Goal: Task Accomplishment & Management: Manage account settings

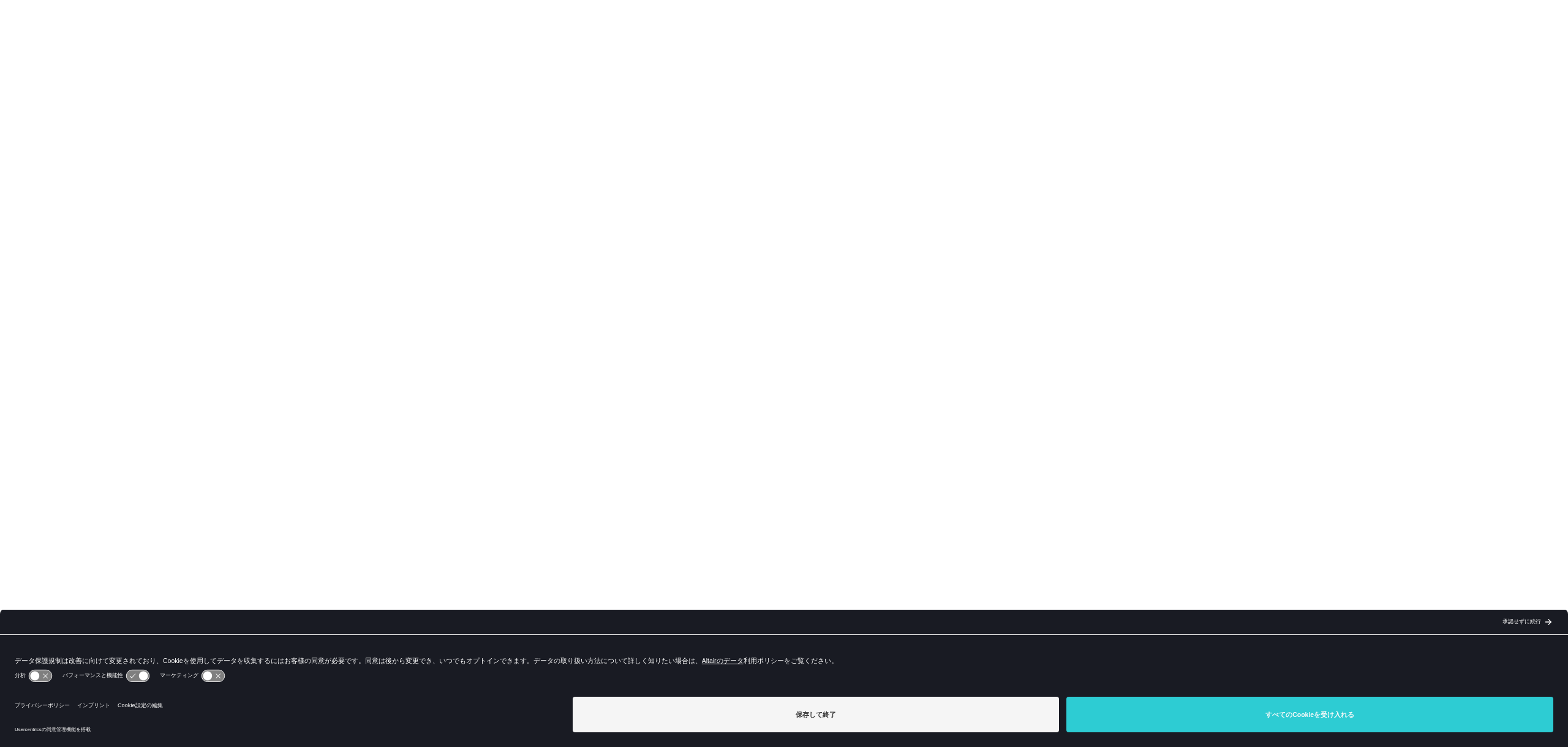
click at [1538, 621] on font "承認せずに続行" at bounding box center [1521, 621] width 39 height 6
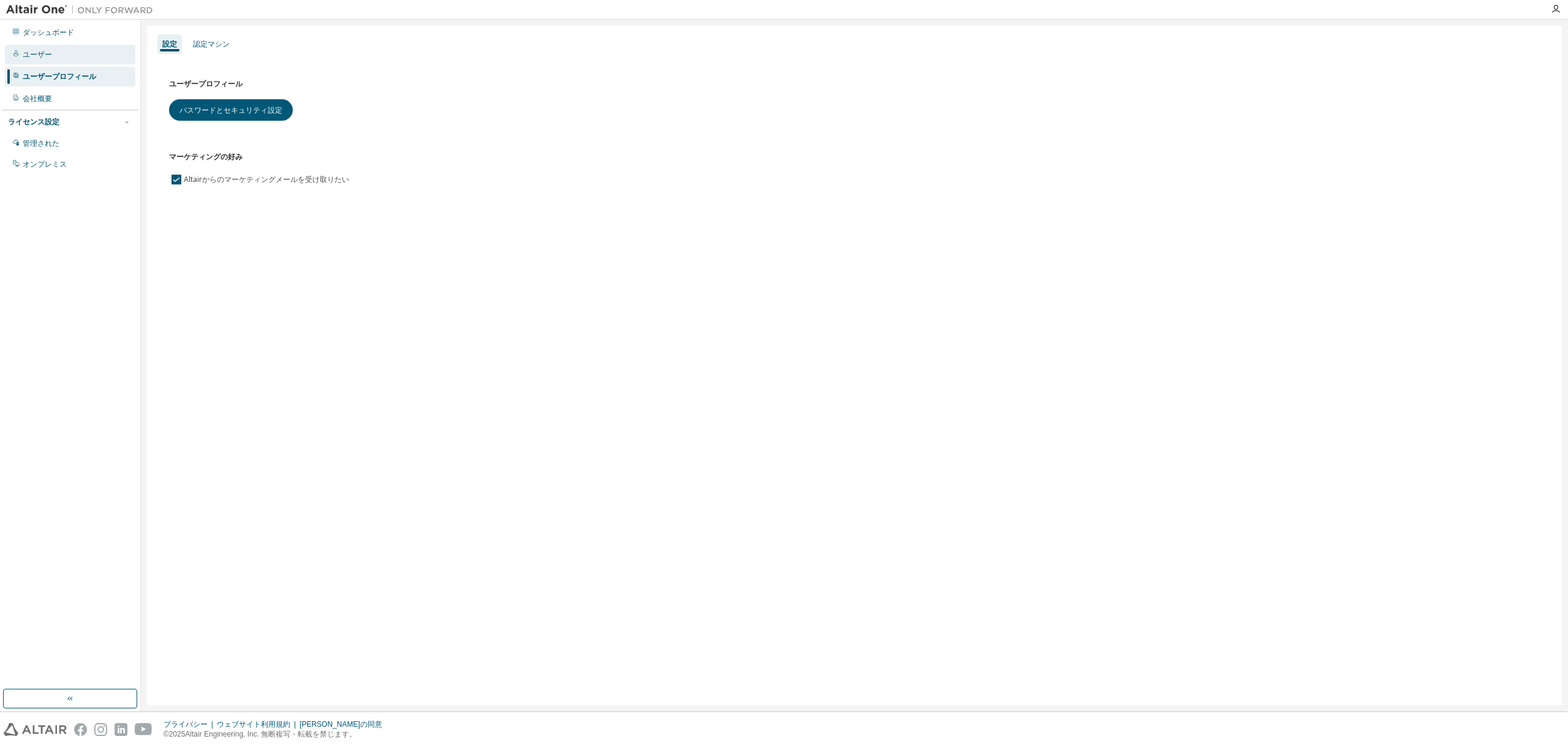
click at [28, 53] on font "ユーザー" at bounding box center [37, 55] width 29 height 9
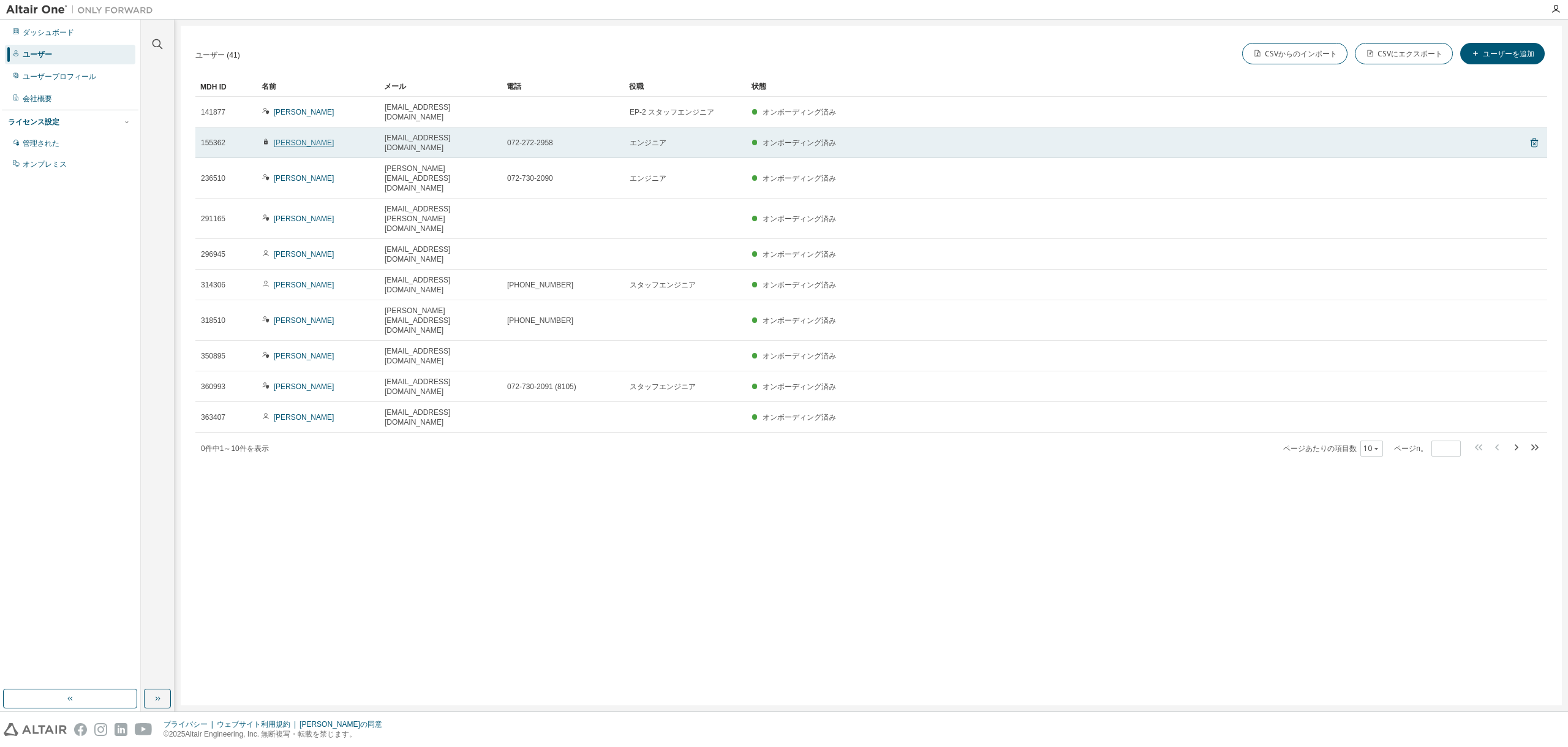
click at [278, 139] on font "菅健太郎" at bounding box center [304, 143] width 61 height 9
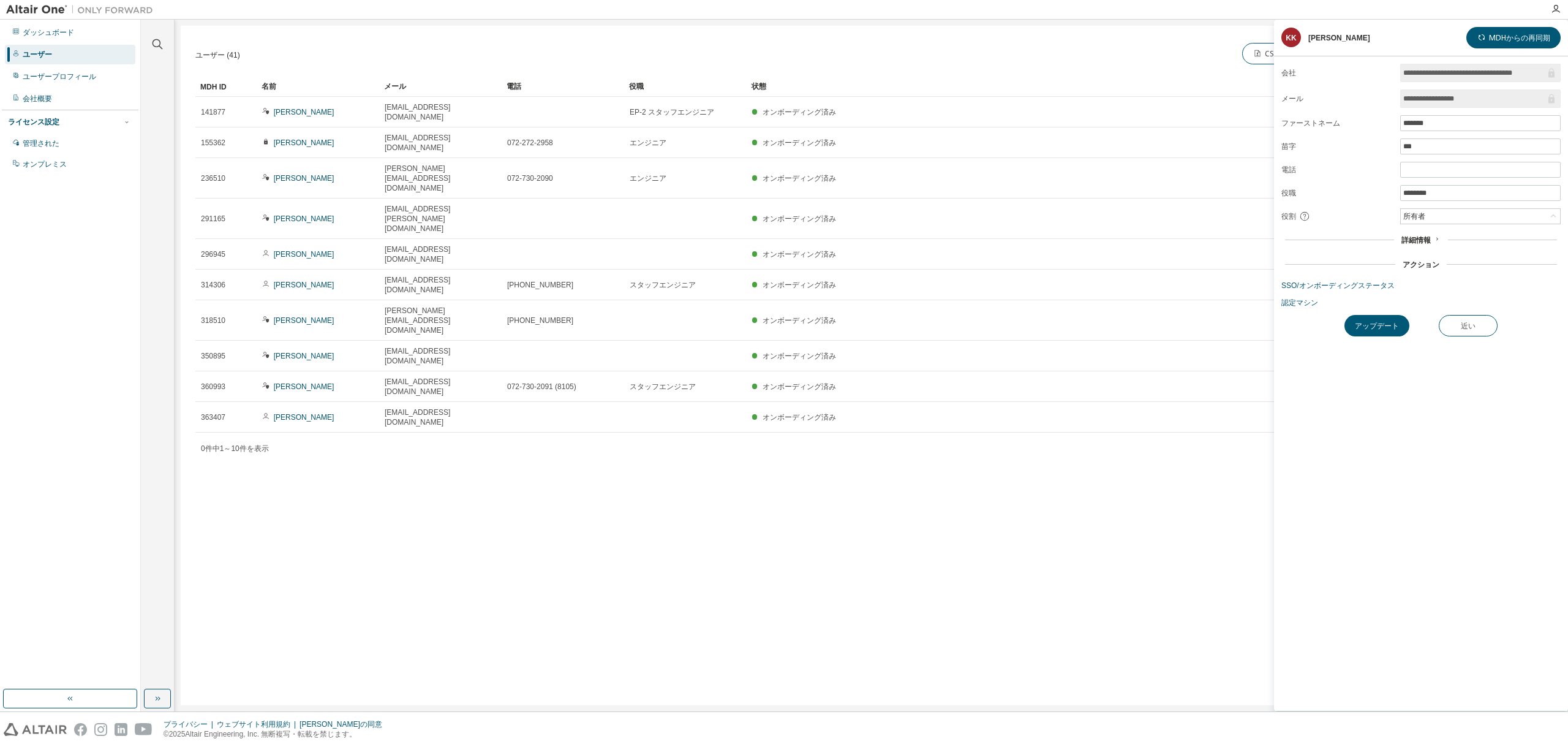
click at [1433, 237] on icon at bounding box center [1437, 239] width 7 height 7
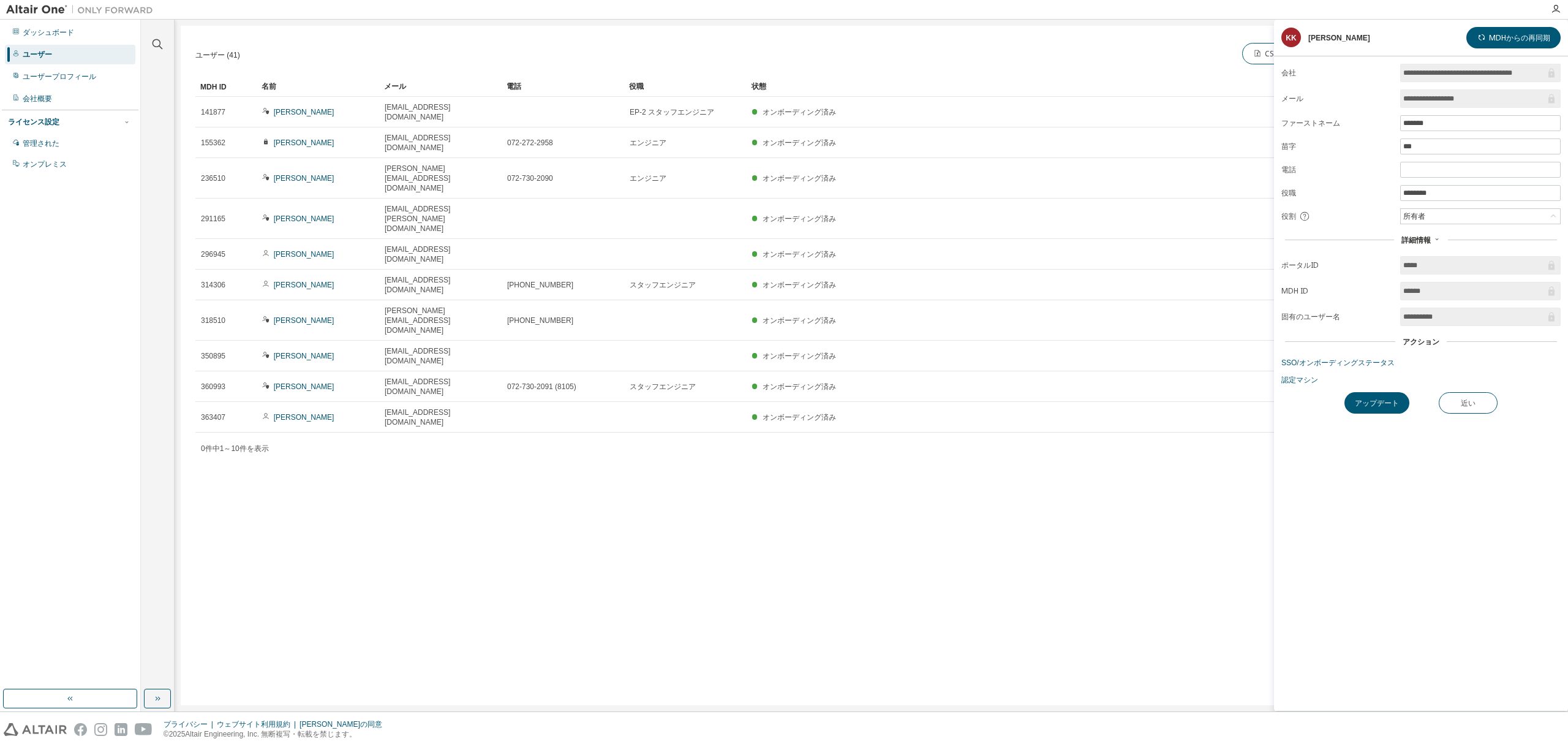
click at [1433, 237] on icon at bounding box center [1437, 239] width 7 height 7
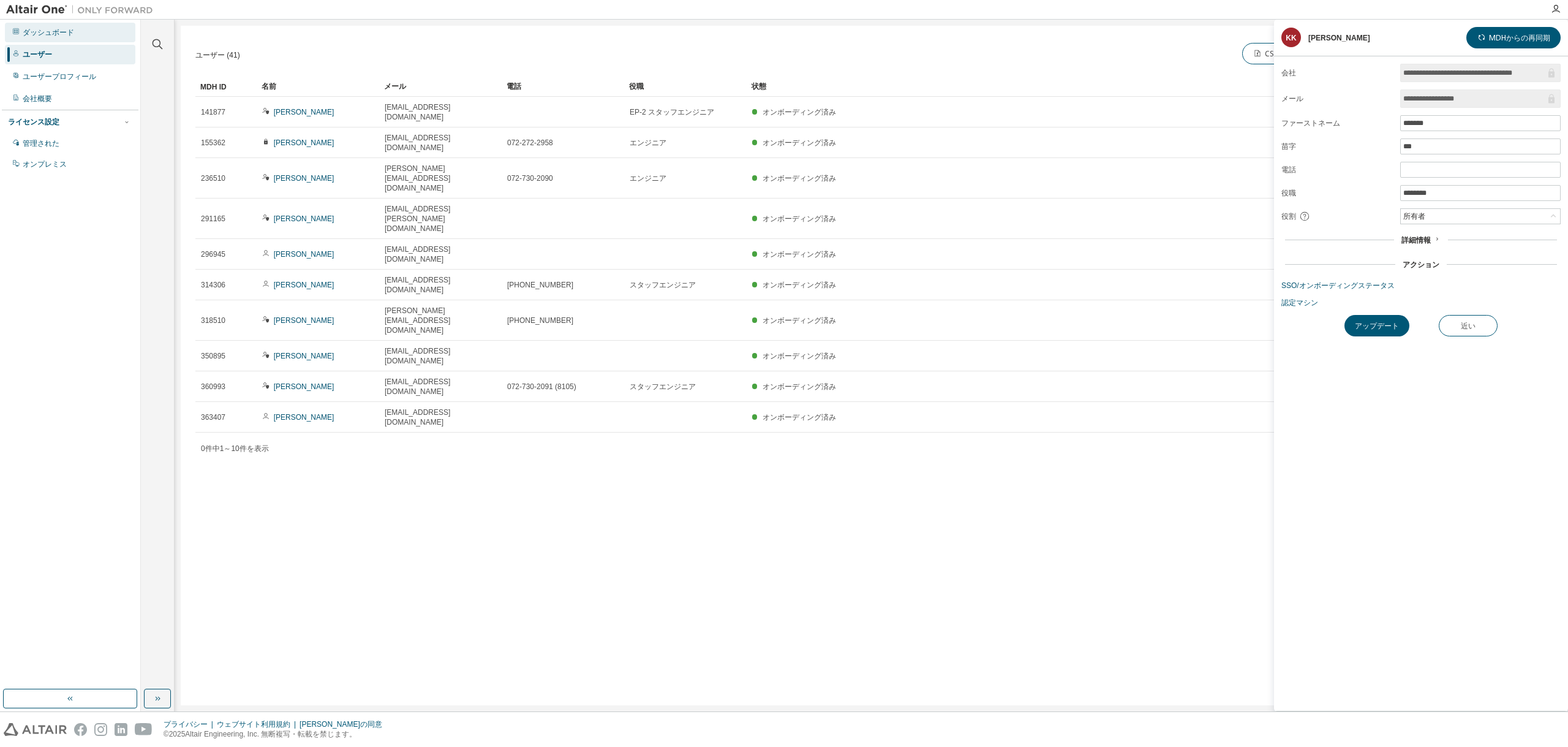
click at [39, 33] on font "ダッシュボード" at bounding box center [48, 32] width 52 height 9
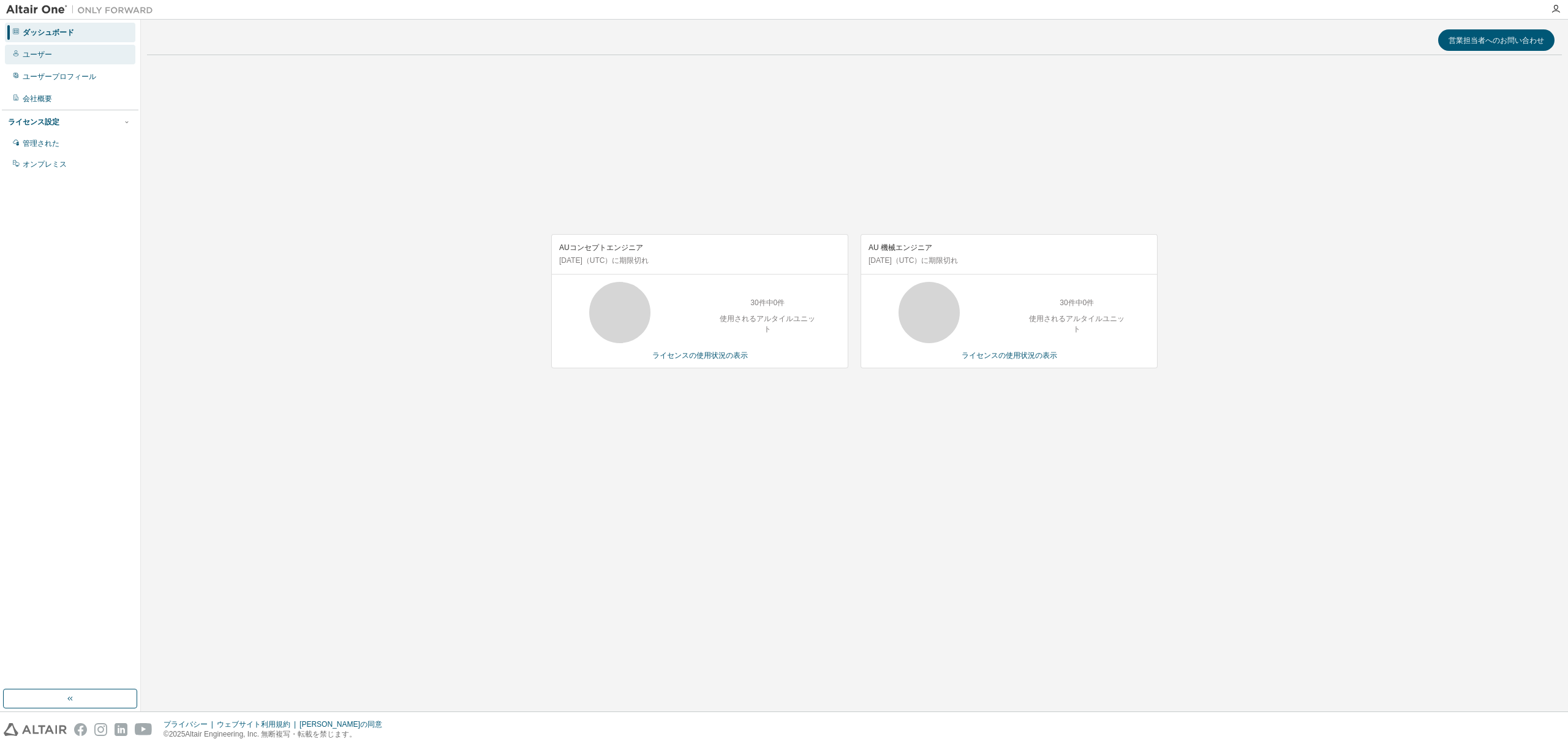
click at [46, 51] on font "ユーザー" at bounding box center [37, 55] width 29 height 9
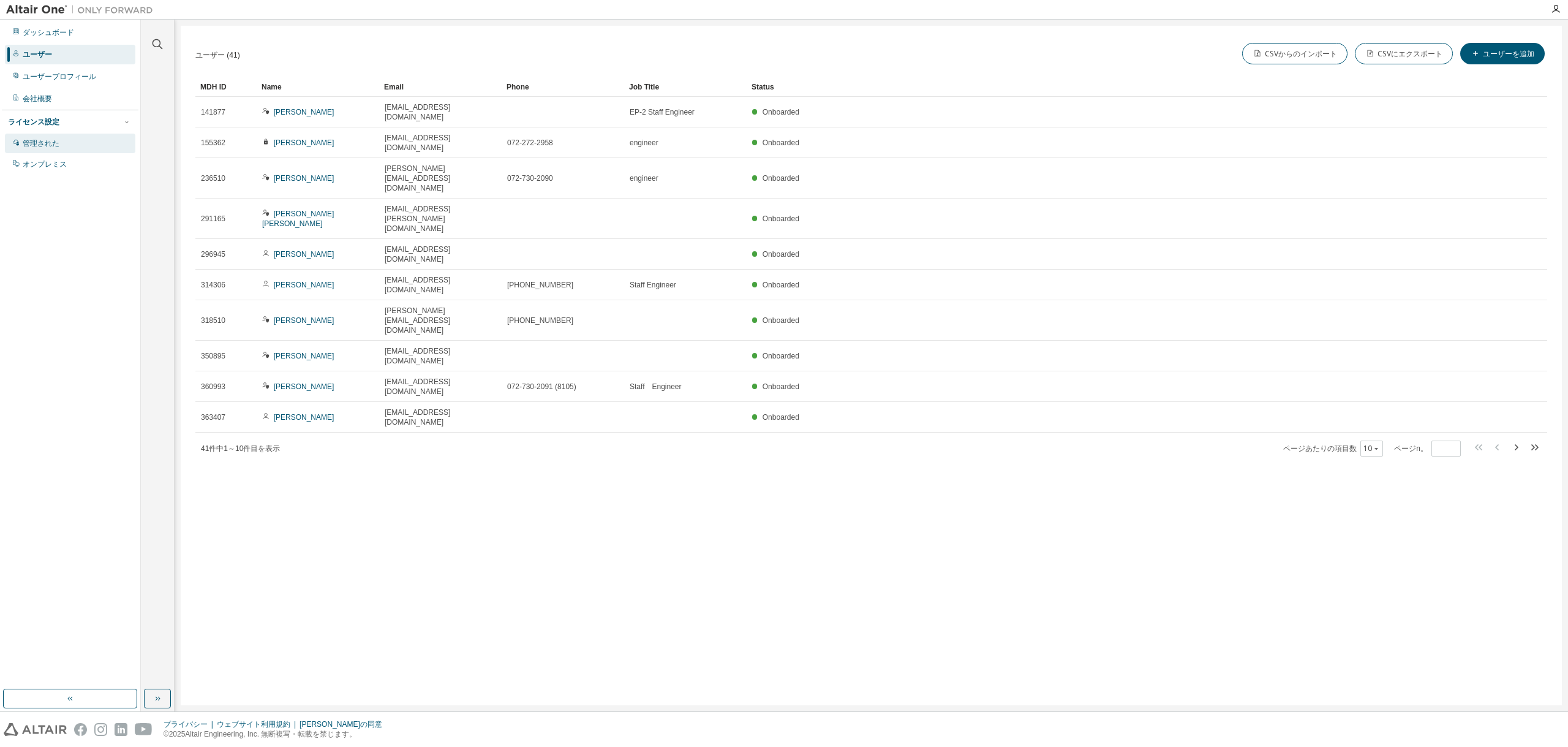
click at [42, 145] on font "管理された" at bounding box center [40, 144] width 37 height 9
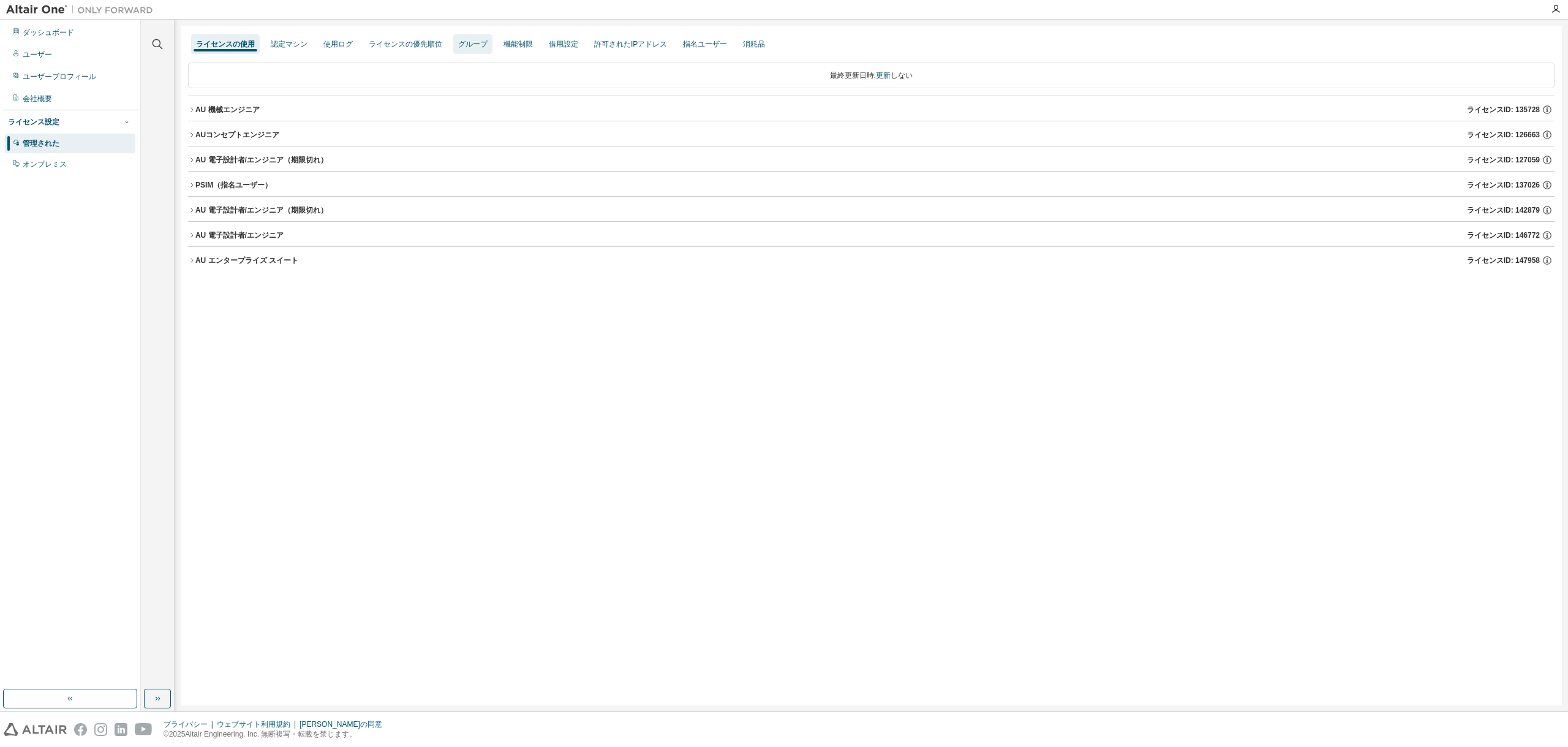
click at [469, 43] on font "グループ" at bounding box center [472, 44] width 29 height 9
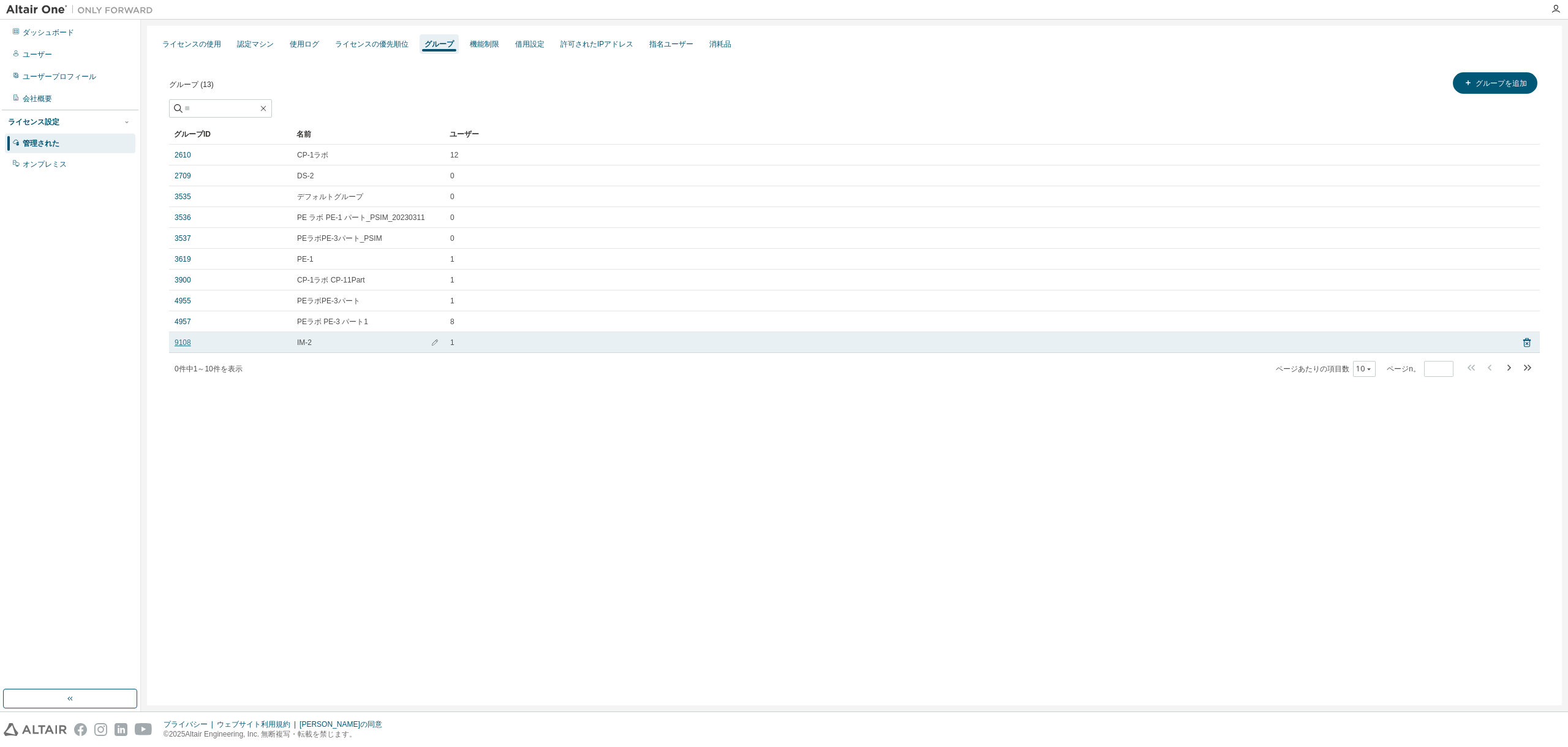
click at [180, 340] on font "9108" at bounding box center [183, 342] width 17 height 9
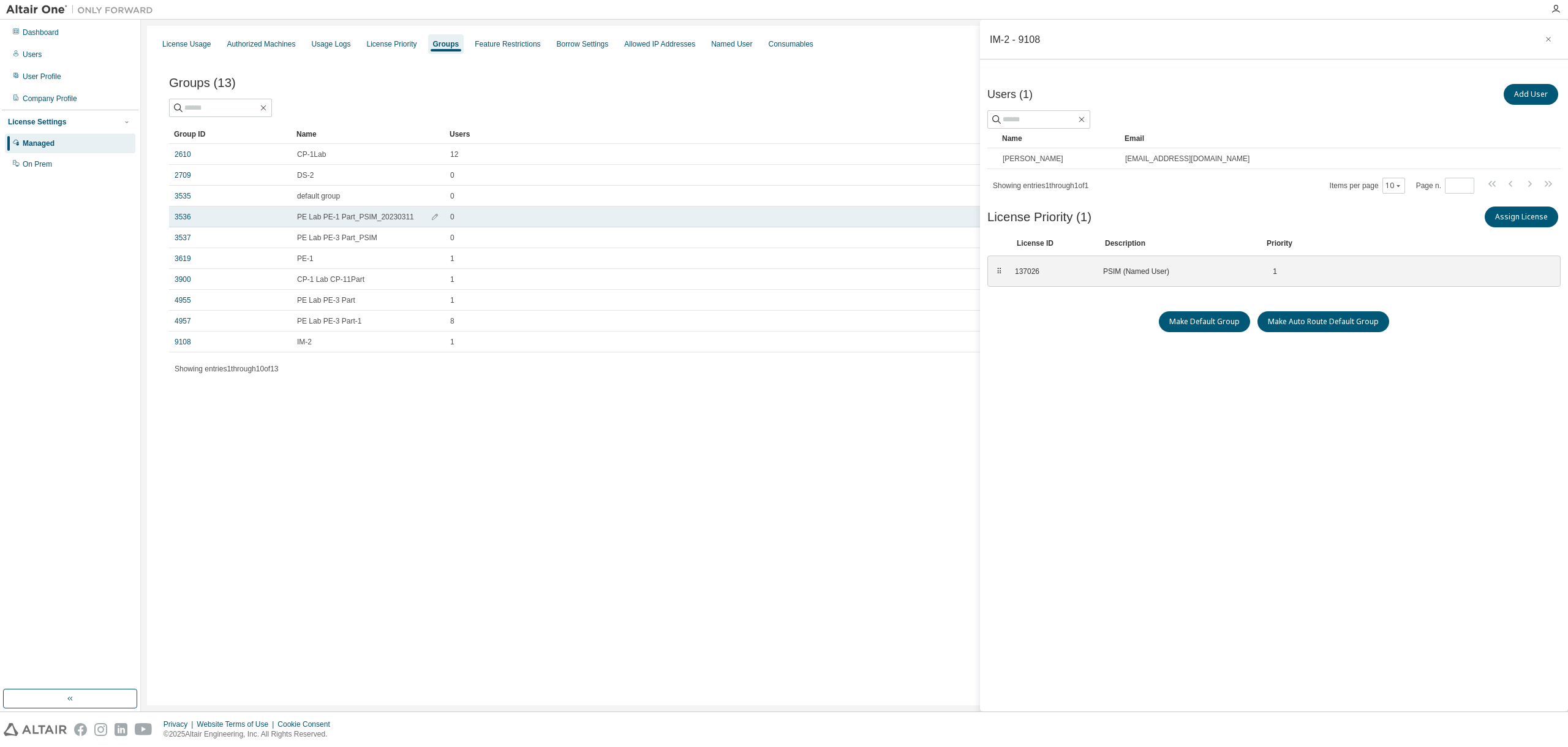
click at [363, 221] on span "PE Lab PE-1 Part_PSIM_20230311" at bounding box center [355, 217] width 117 height 10
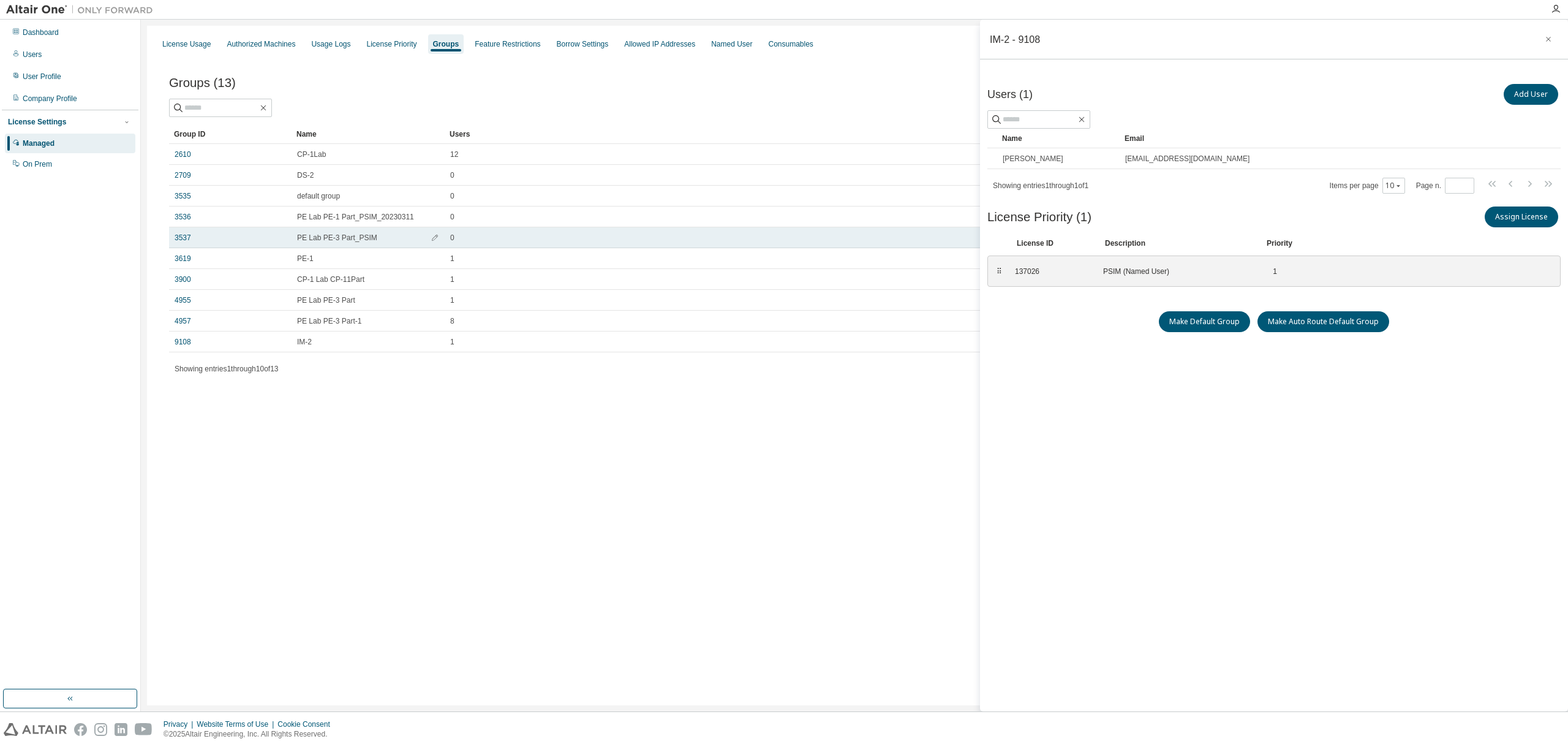
click at [360, 234] on span "PE Lab PE-3 Part_PSIM" at bounding box center [337, 238] width 80 height 10
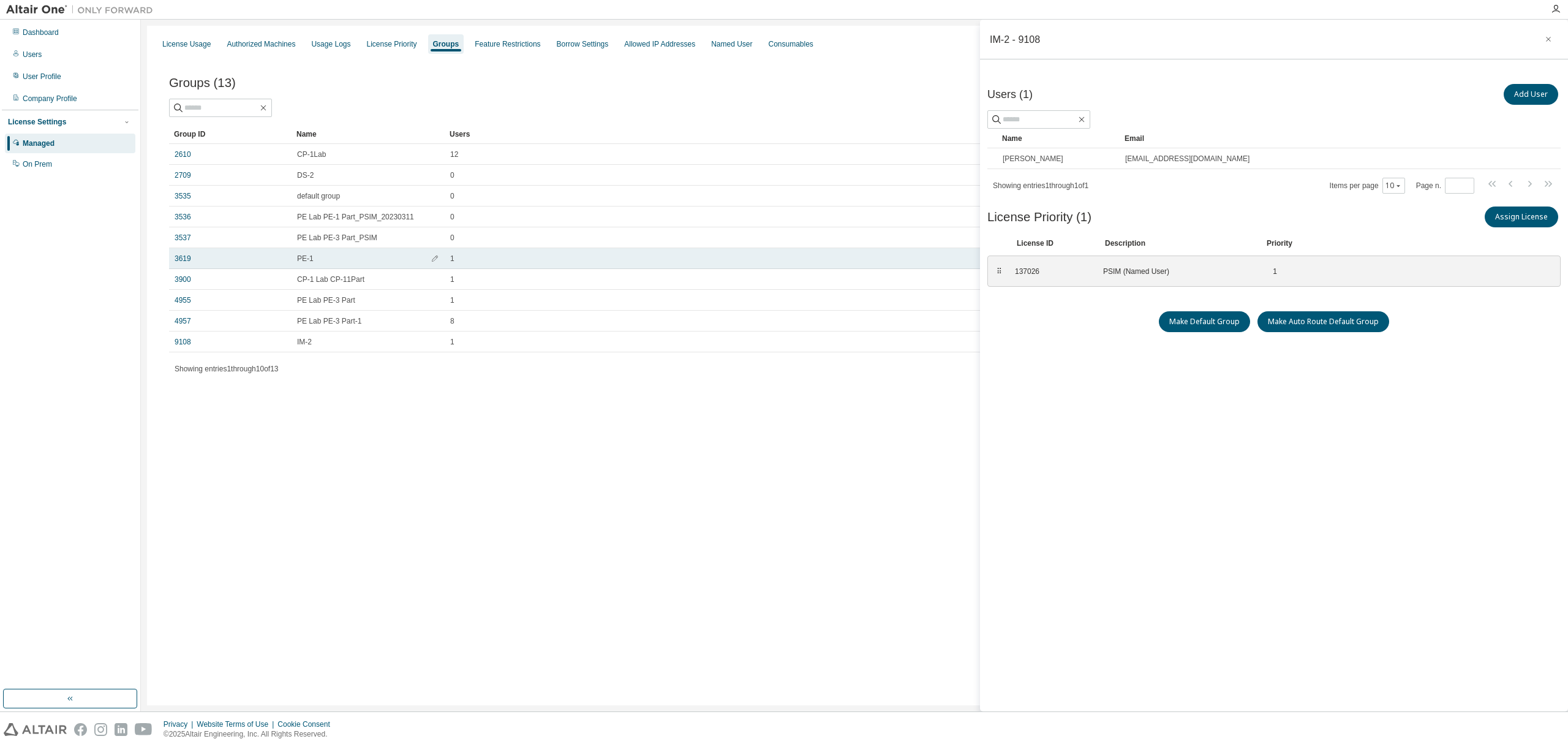
click at [335, 255] on div "PE-1" at bounding box center [368, 259] width 142 height 10
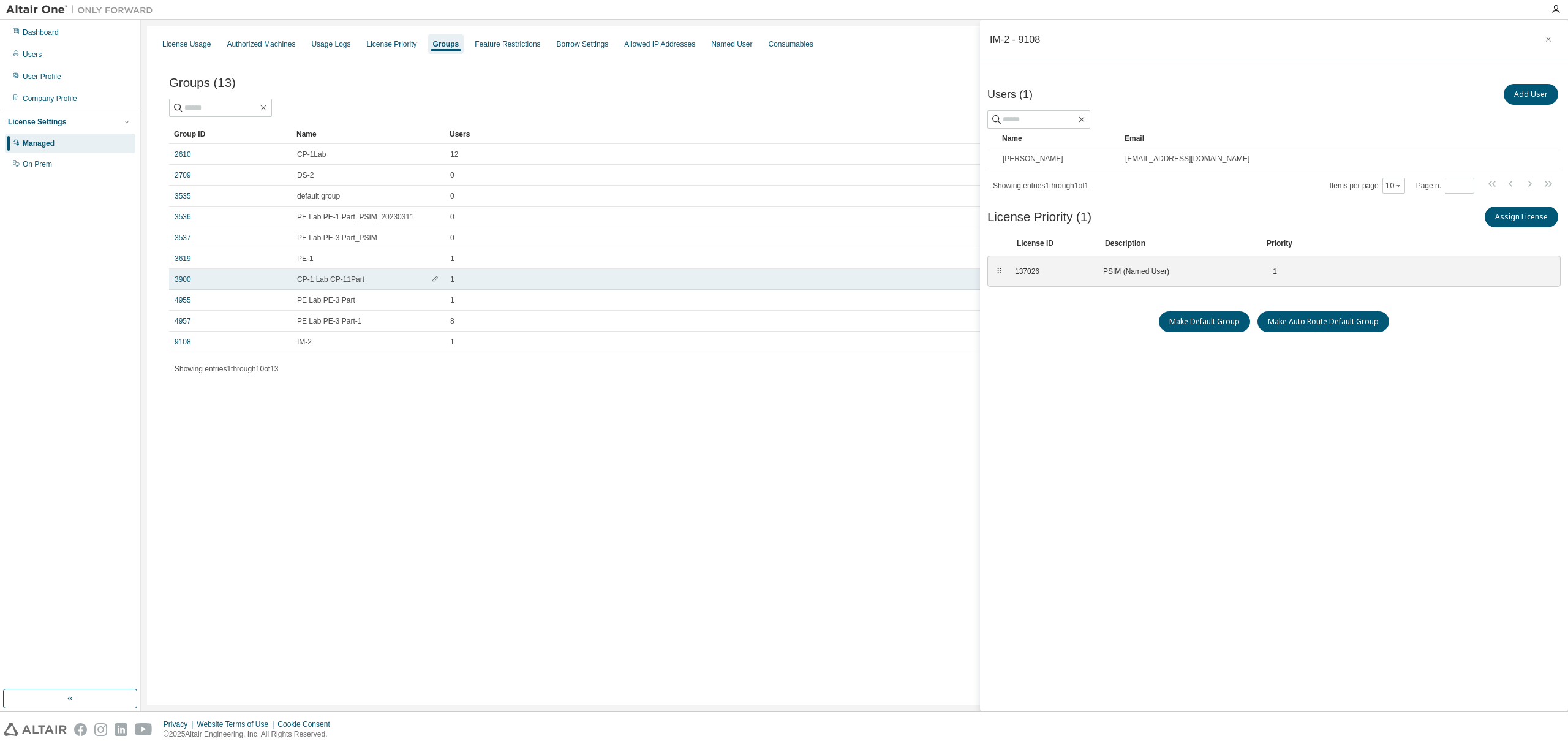
click at [331, 281] on span "CP-1 Lab CP-11Part" at bounding box center [330, 280] width 67 height 10
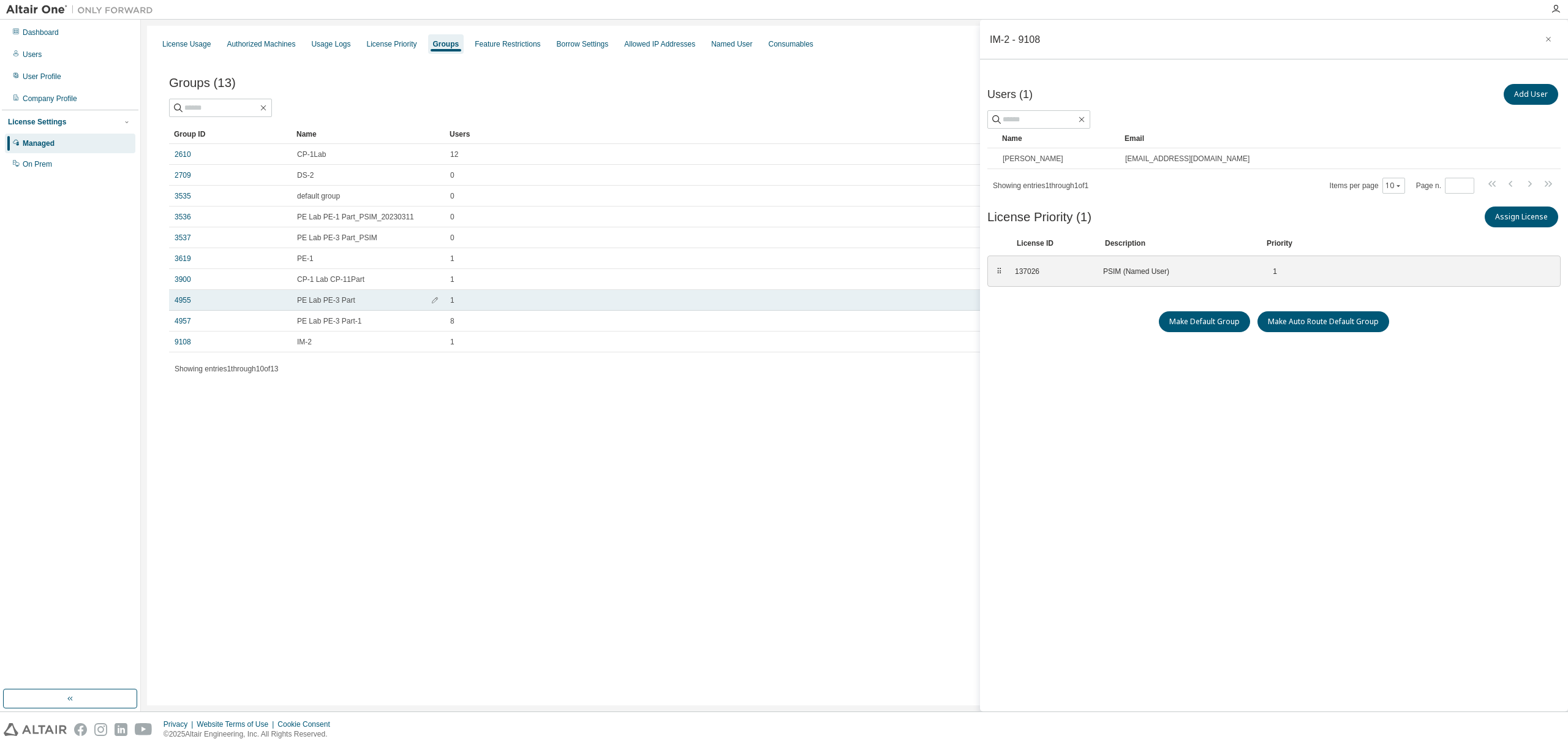
click at [335, 299] on span "PE Lab PE-3 Part" at bounding box center [326, 300] width 58 height 10
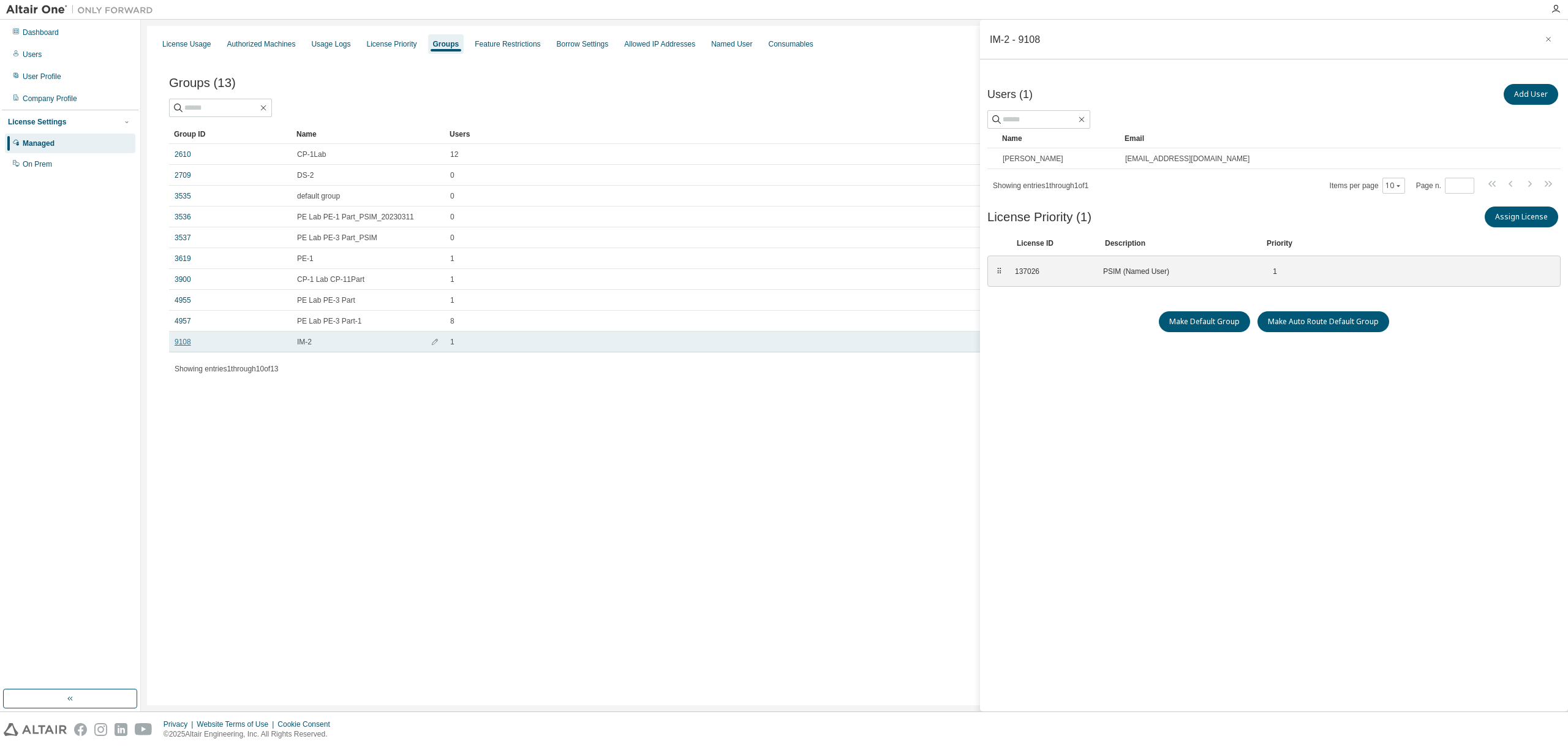
click at [184, 339] on link "9108" at bounding box center [183, 342] width 17 height 10
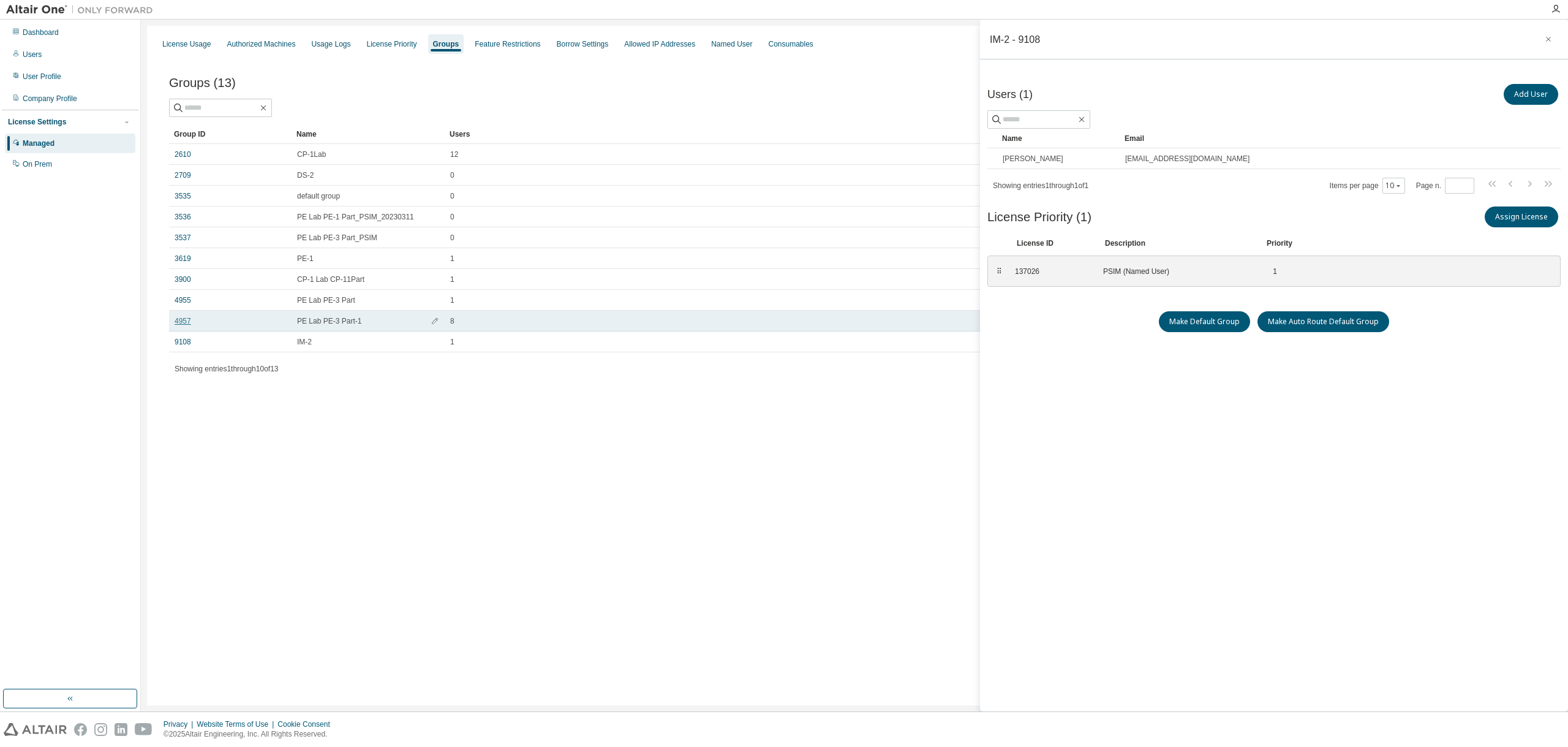
click at [181, 321] on link "4957" at bounding box center [183, 321] width 17 height 10
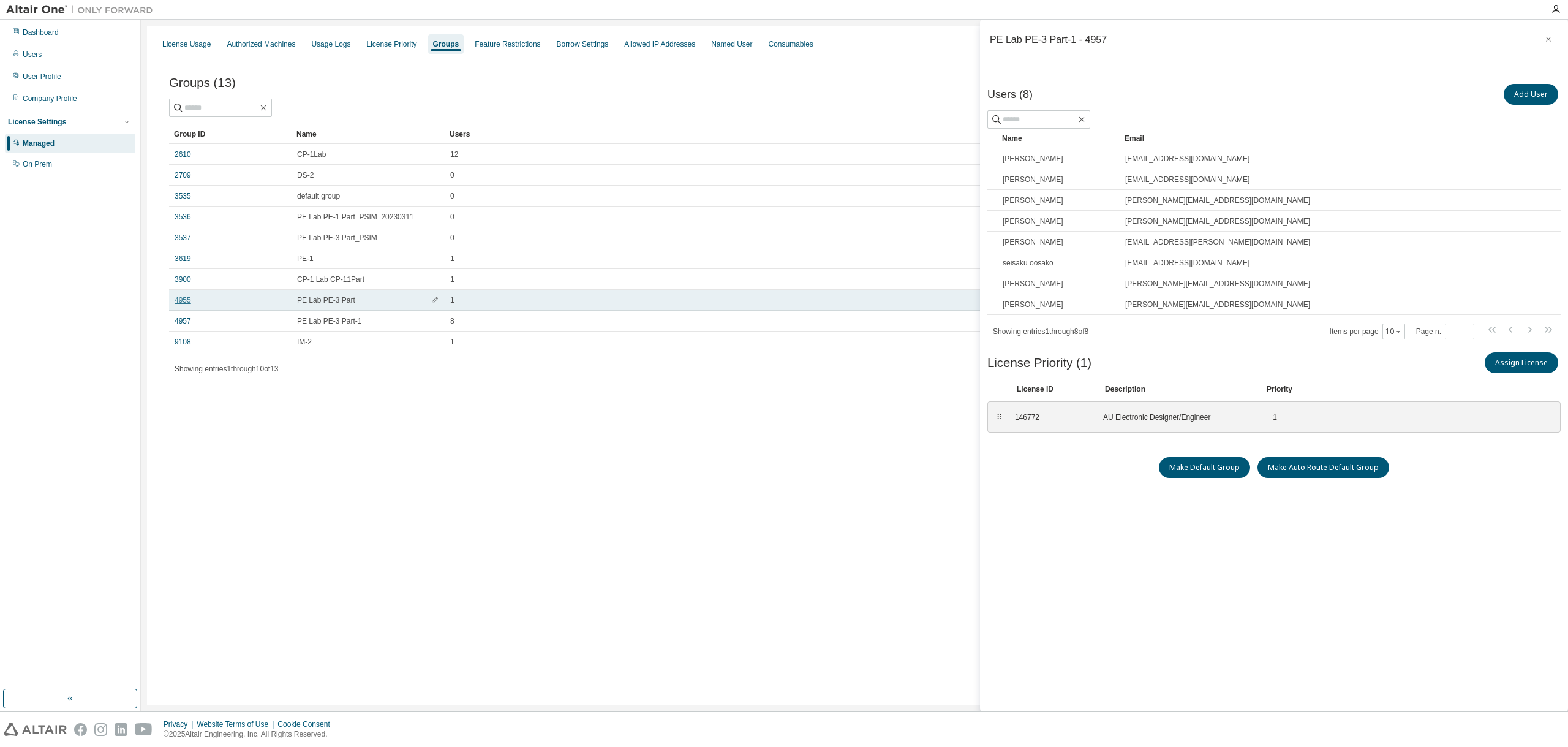
click at [183, 295] on link "4955" at bounding box center [183, 300] width 17 height 10
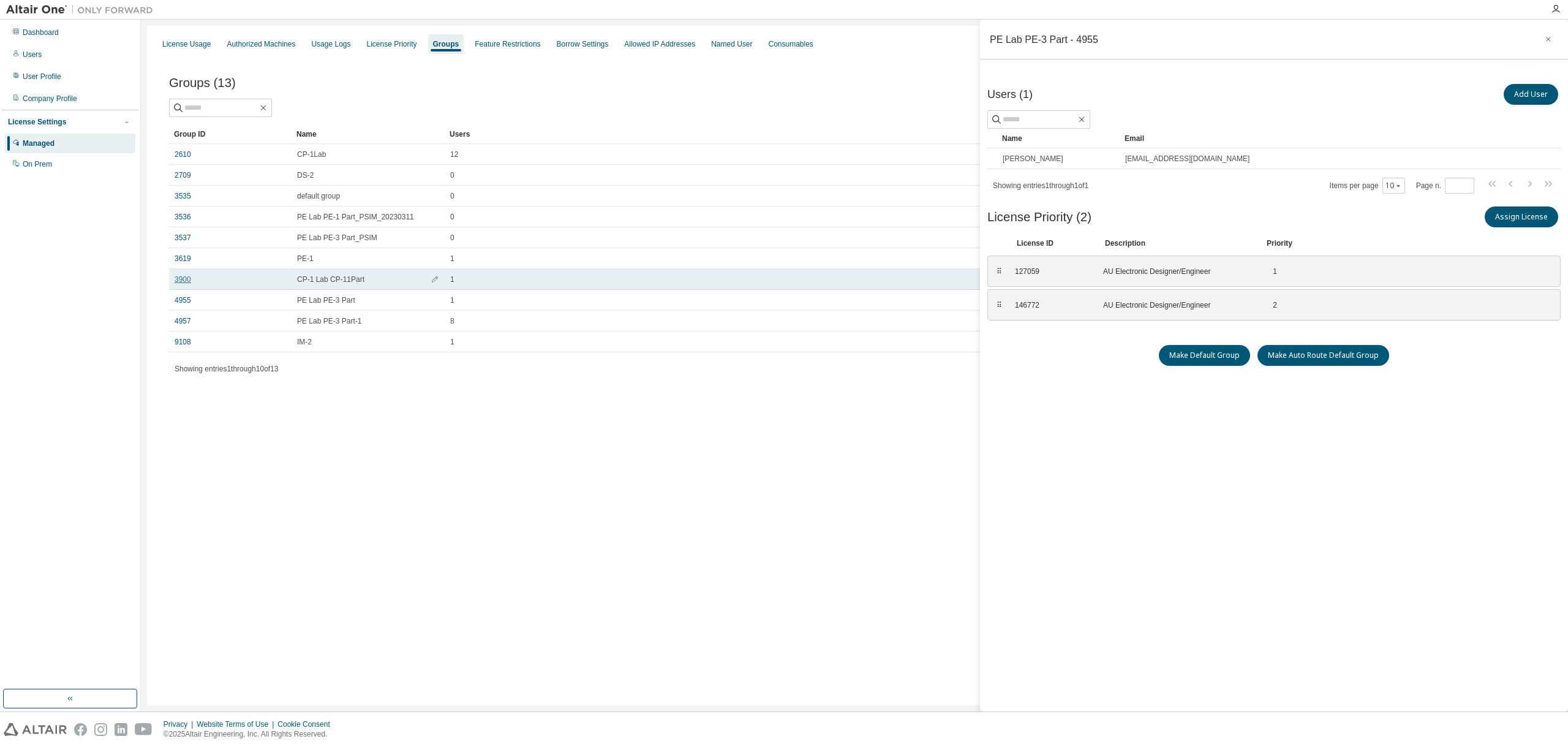
click at [189, 277] on link "3900" at bounding box center [183, 280] width 17 height 10
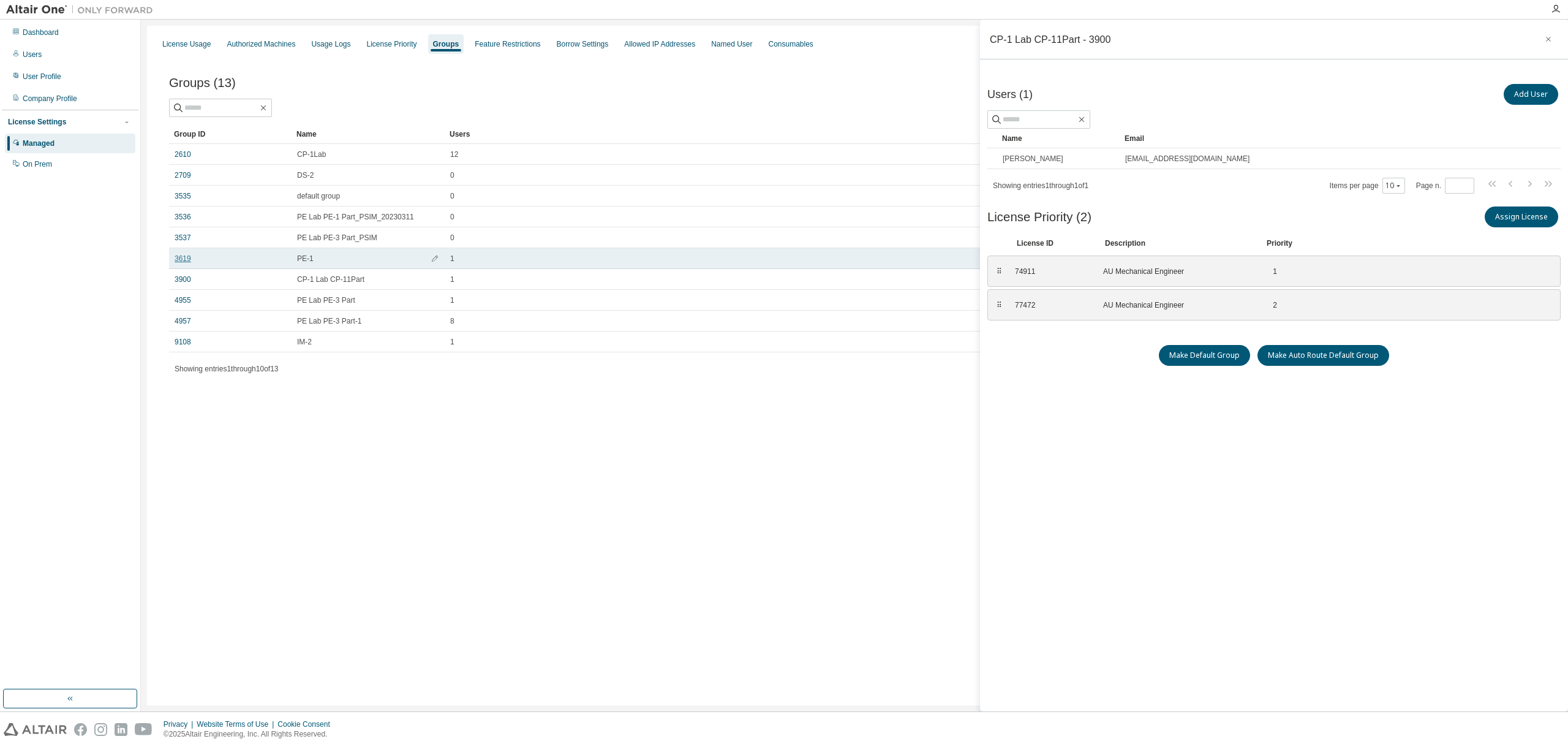
click at [188, 255] on link "3619" at bounding box center [183, 259] width 17 height 10
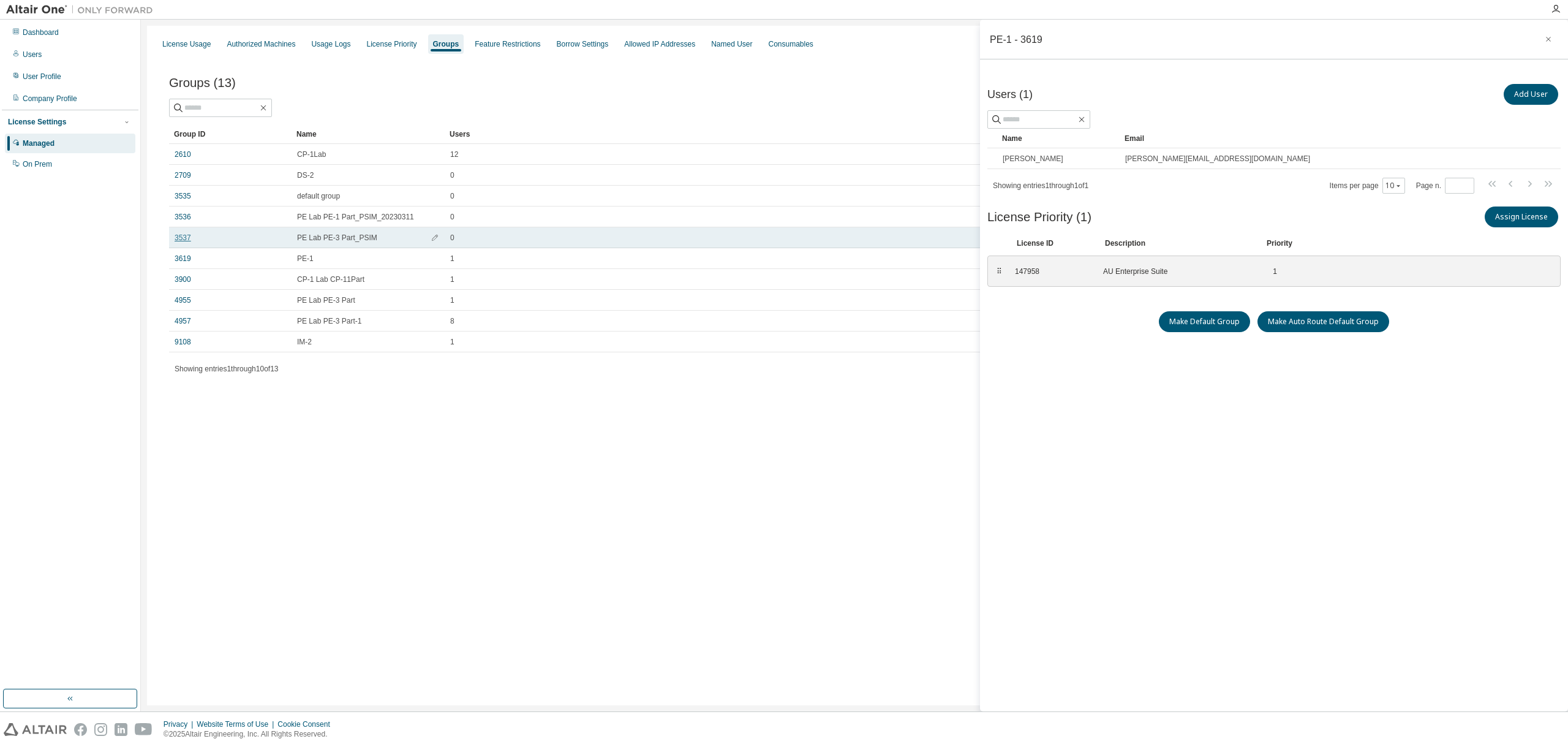
click at [185, 236] on link "3537" at bounding box center [183, 238] width 17 height 10
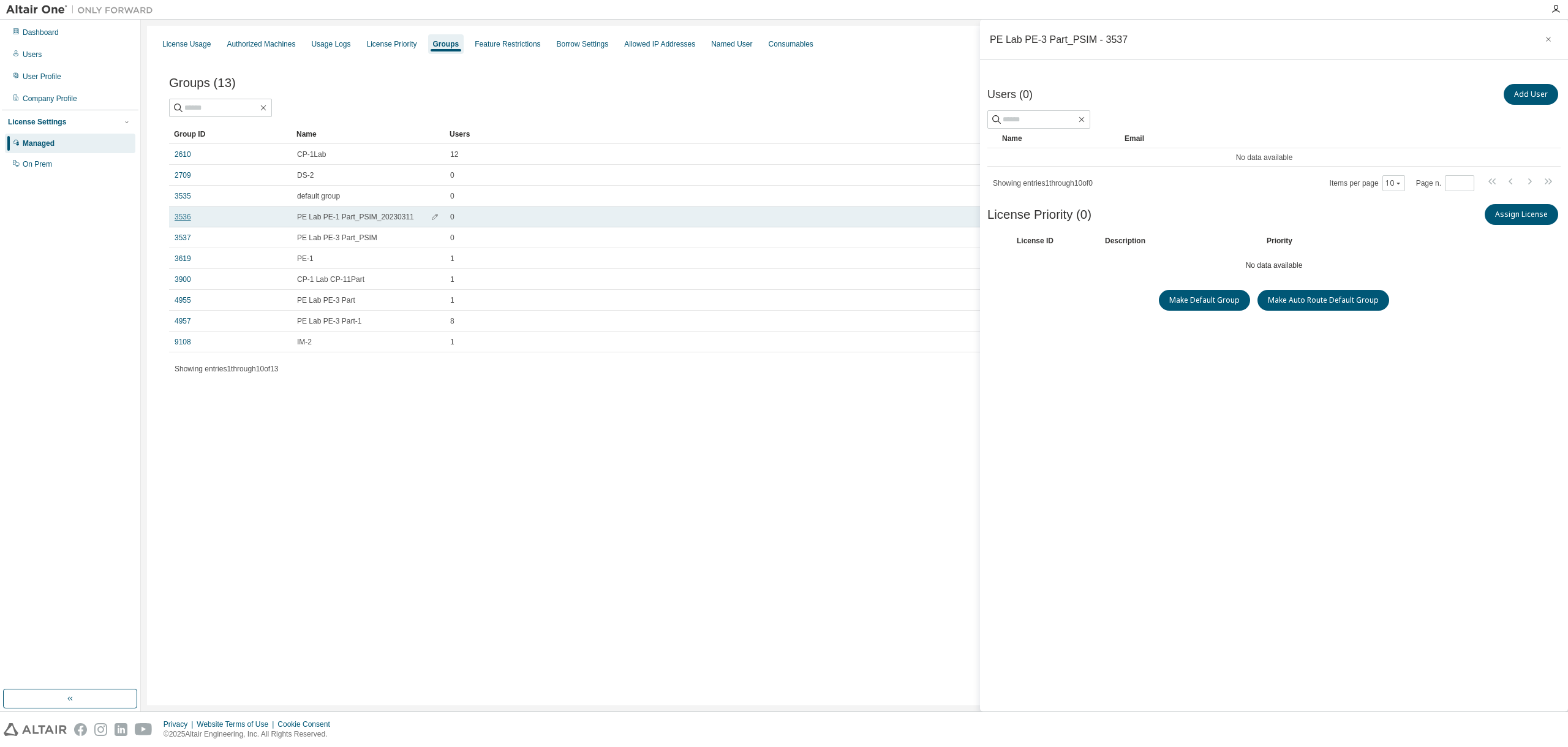
click at [185, 214] on link "3536" at bounding box center [183, 217] width 17 height 10
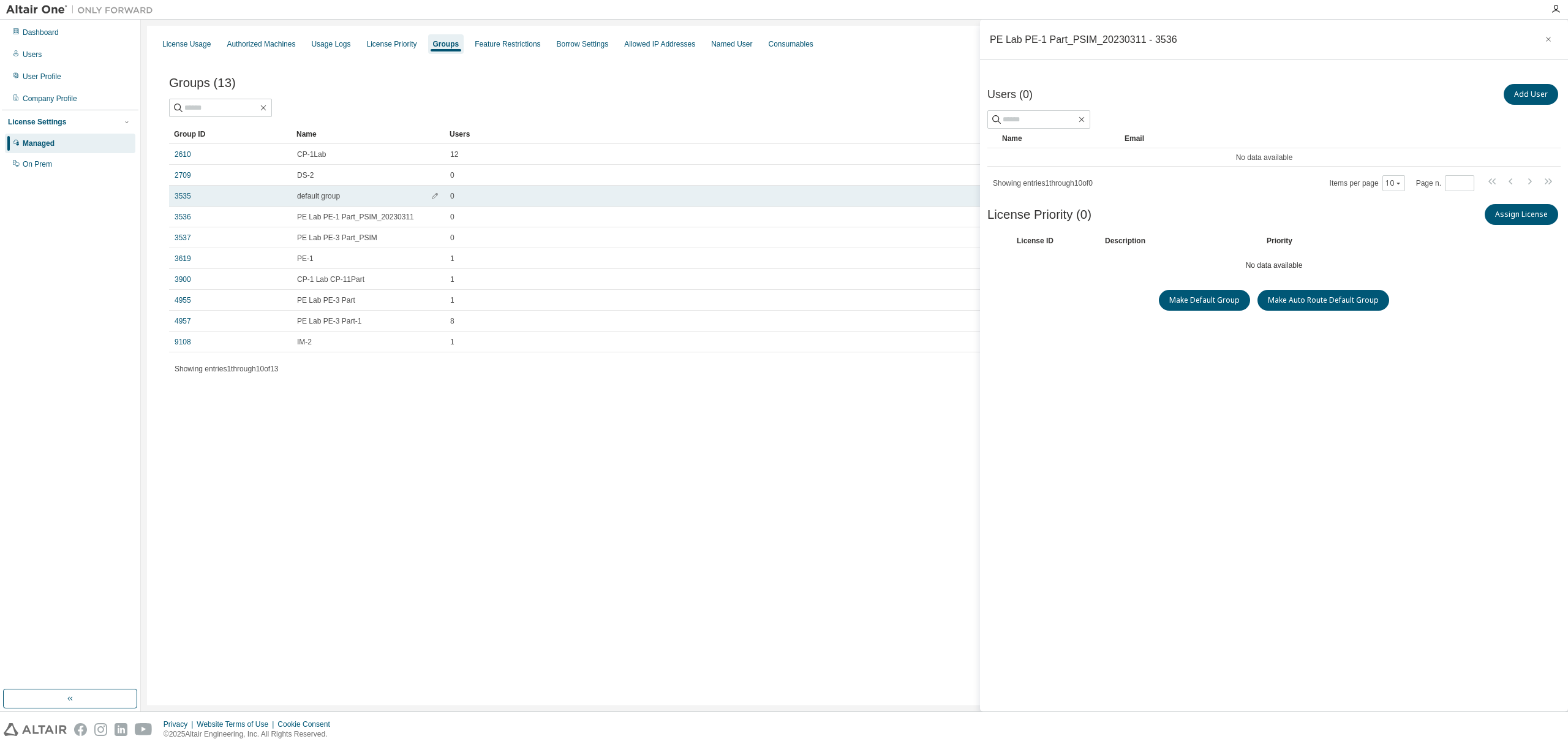
click at [191, 193] on div "3535" at bounding box center [230, 196] width 111 height 10
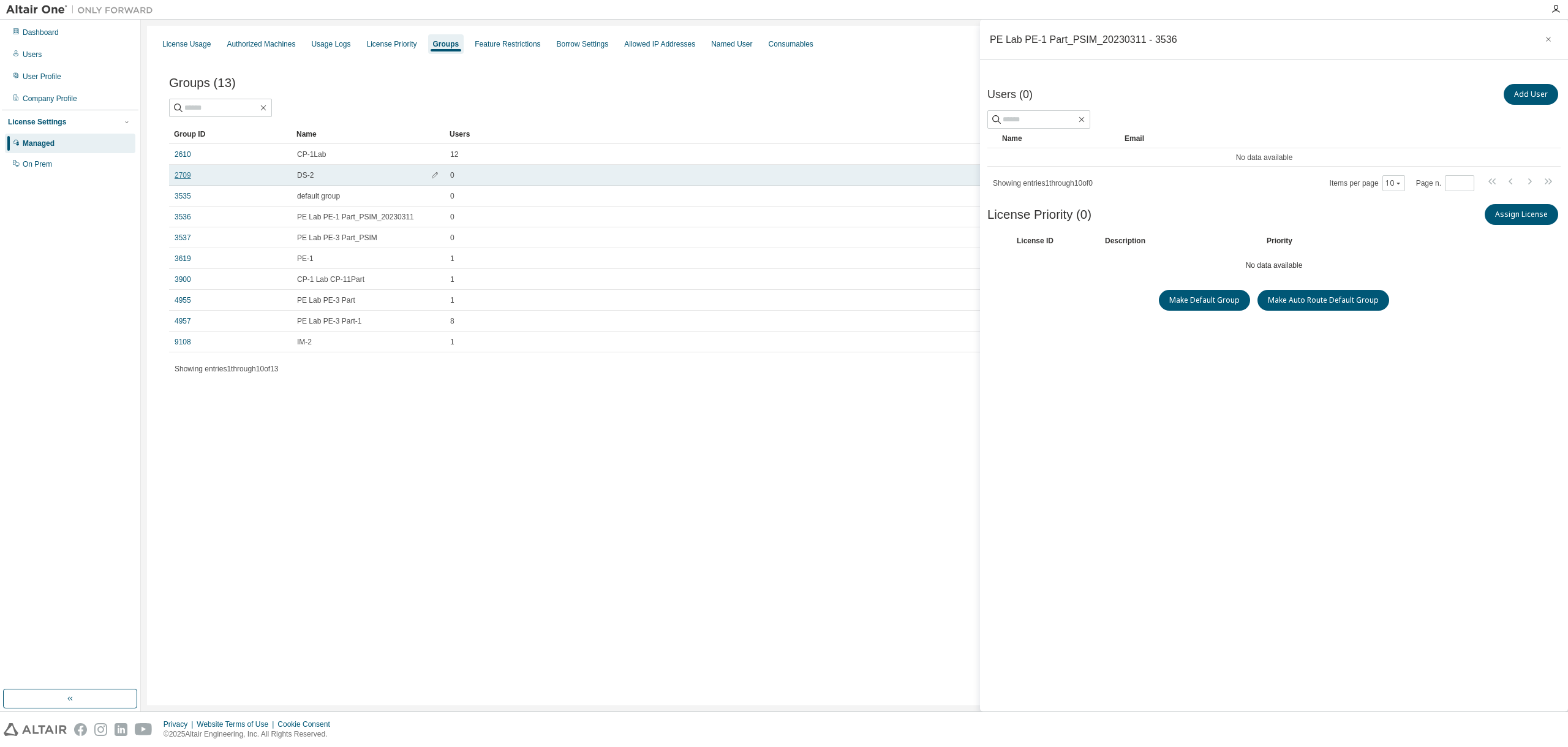
click at [188, 178] on link "2709" at bounding box center [183, 175] width 17 height 10
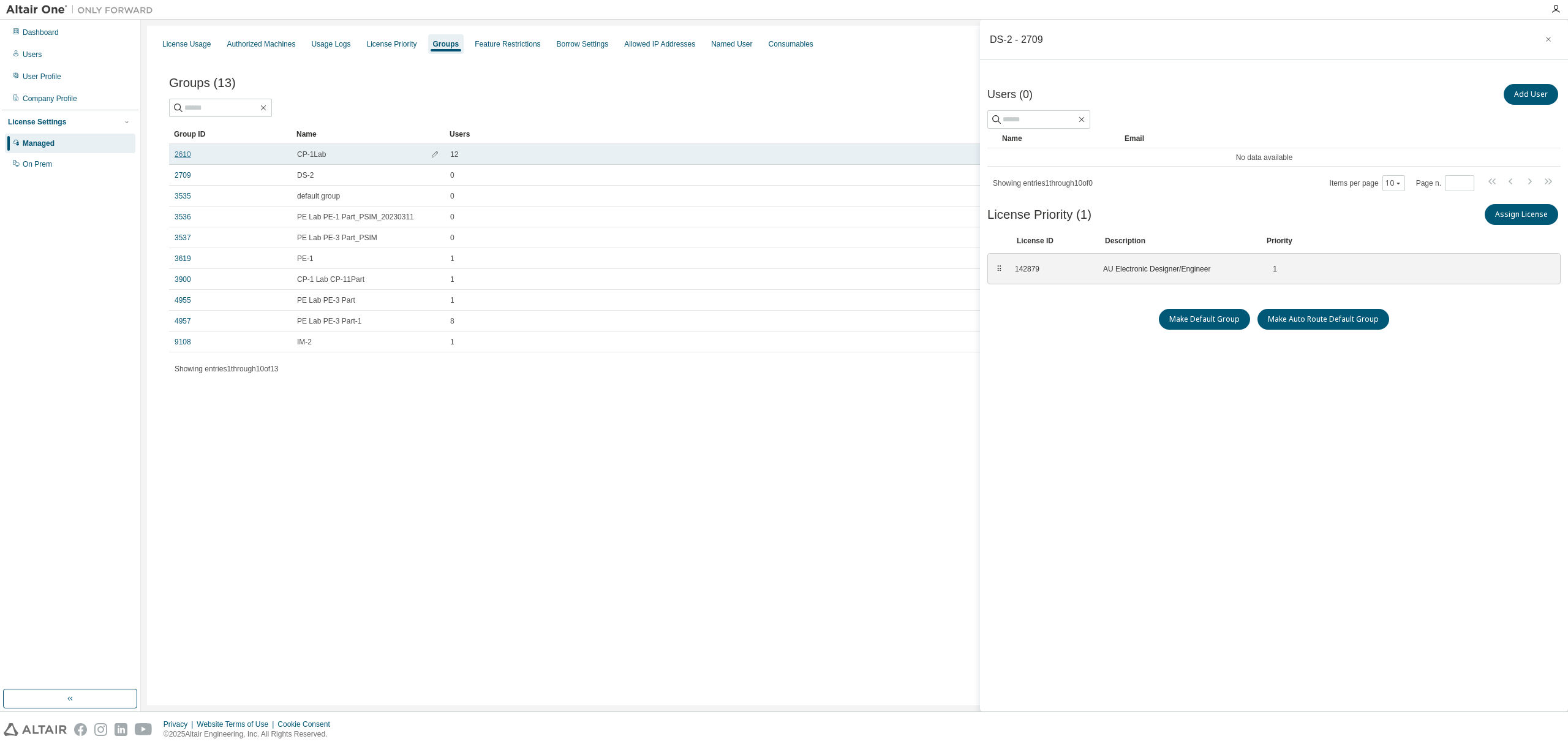
click at [186, 155] on link "2610" at bounding box center [183, 155] width 17 height 10
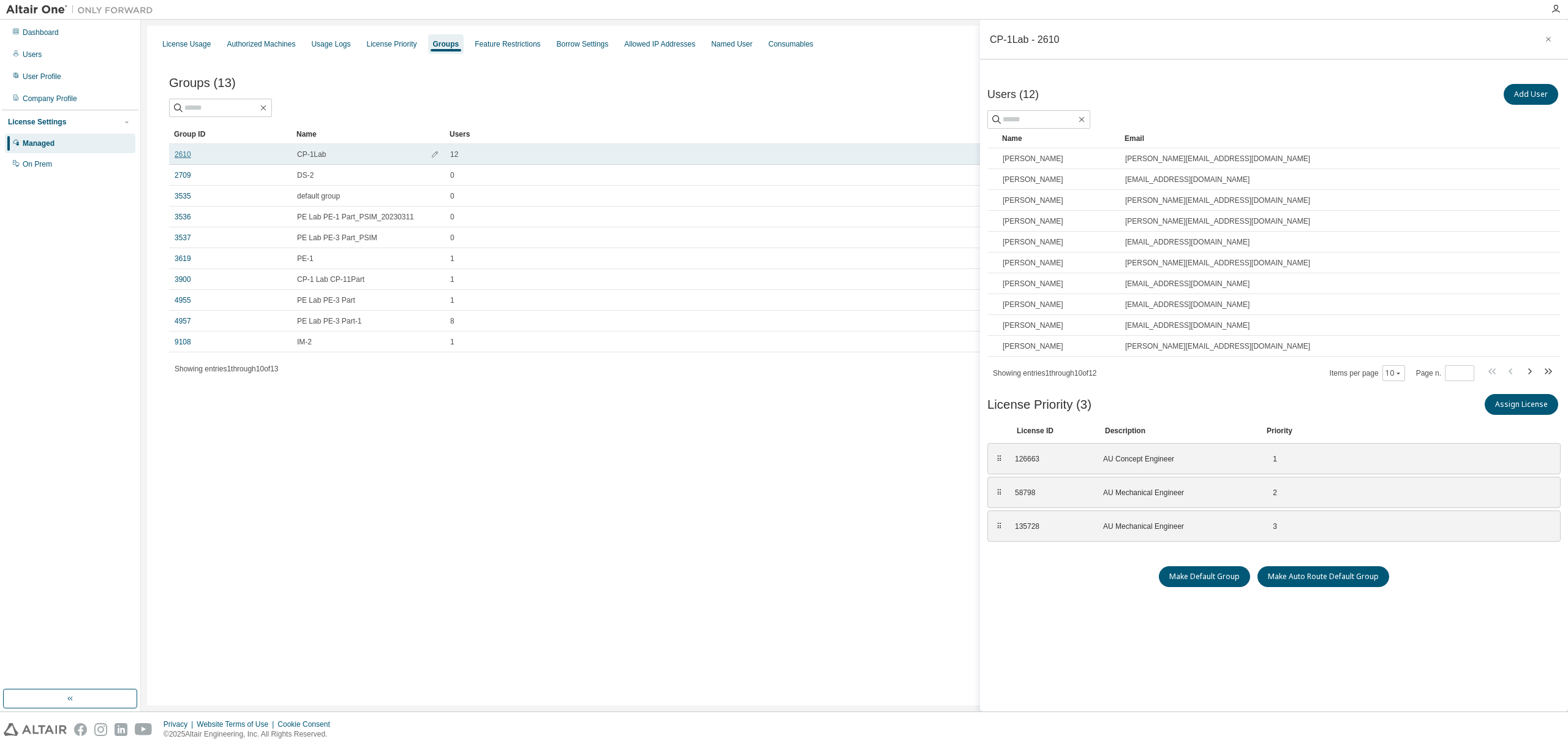
click at [185, 152] on link "2610" at bounding box center [183, 155] width 17 height 10
click at [1539, 88] on button "Add User" at bounding box center [1531, 94] width 55 height 21
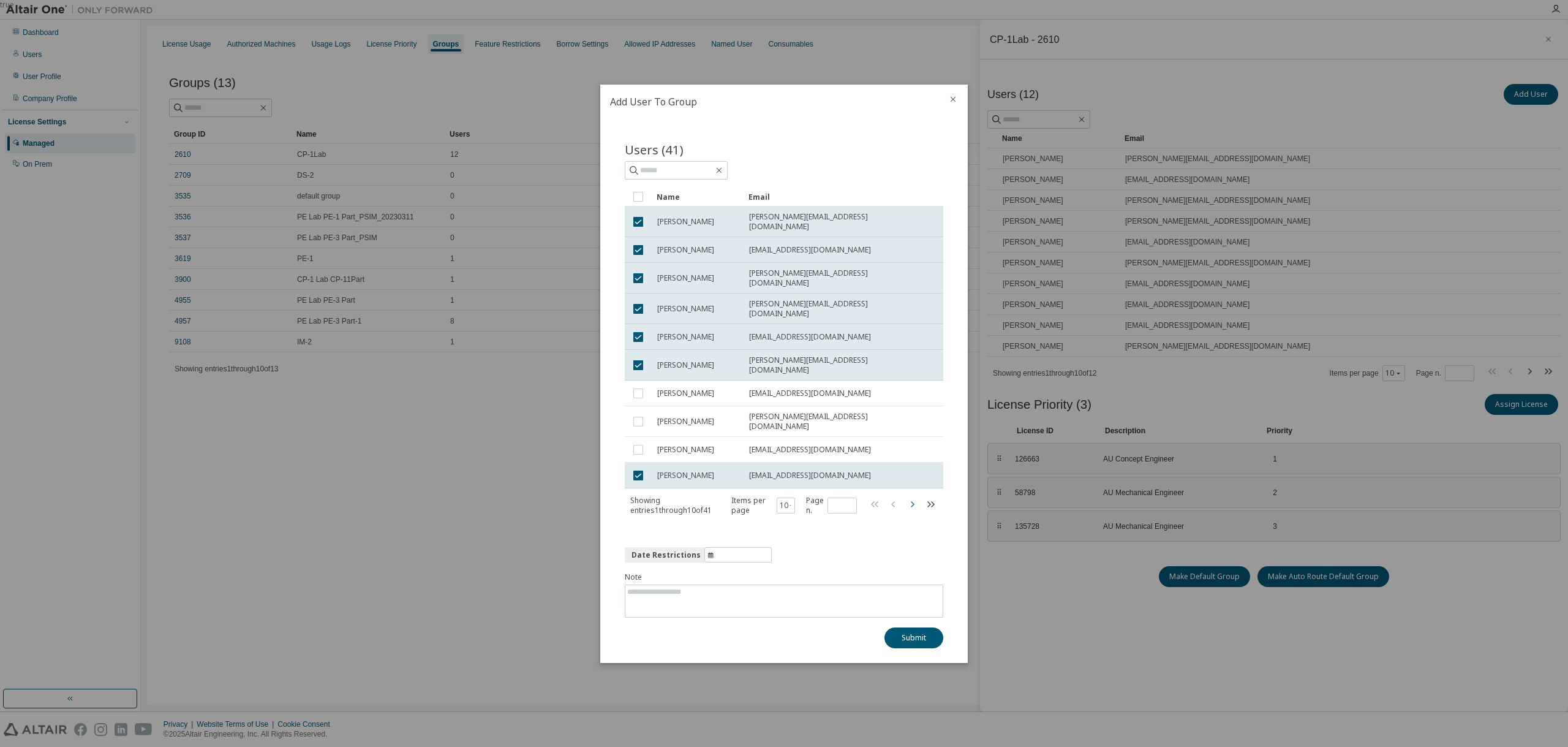
click at [914, 496] on icon "button" at bounding box center [912, 503] width 15 height 15
type input "*"
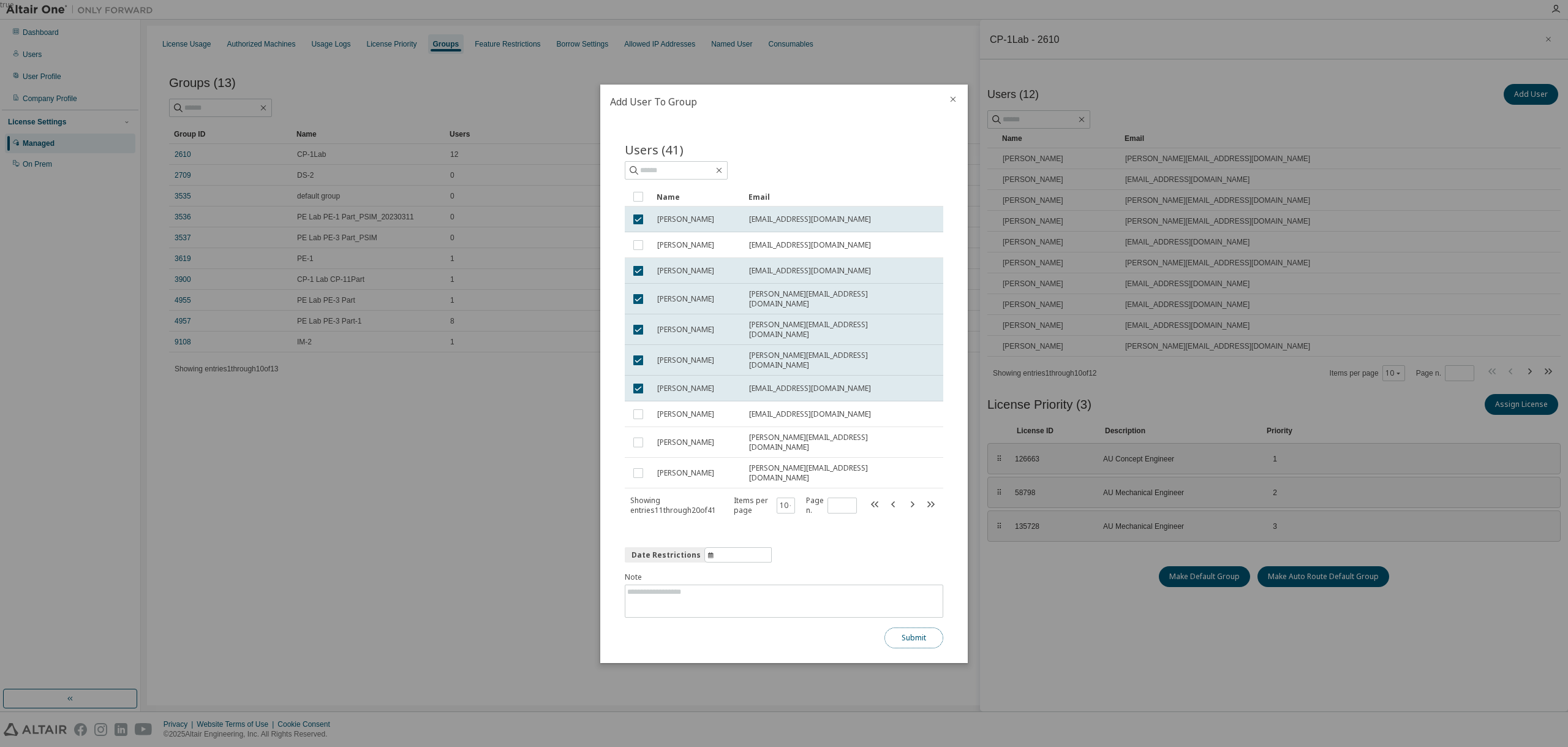
click at [918, 627] on button "Submit" at bounding box center [913, 638] width 59 height 21
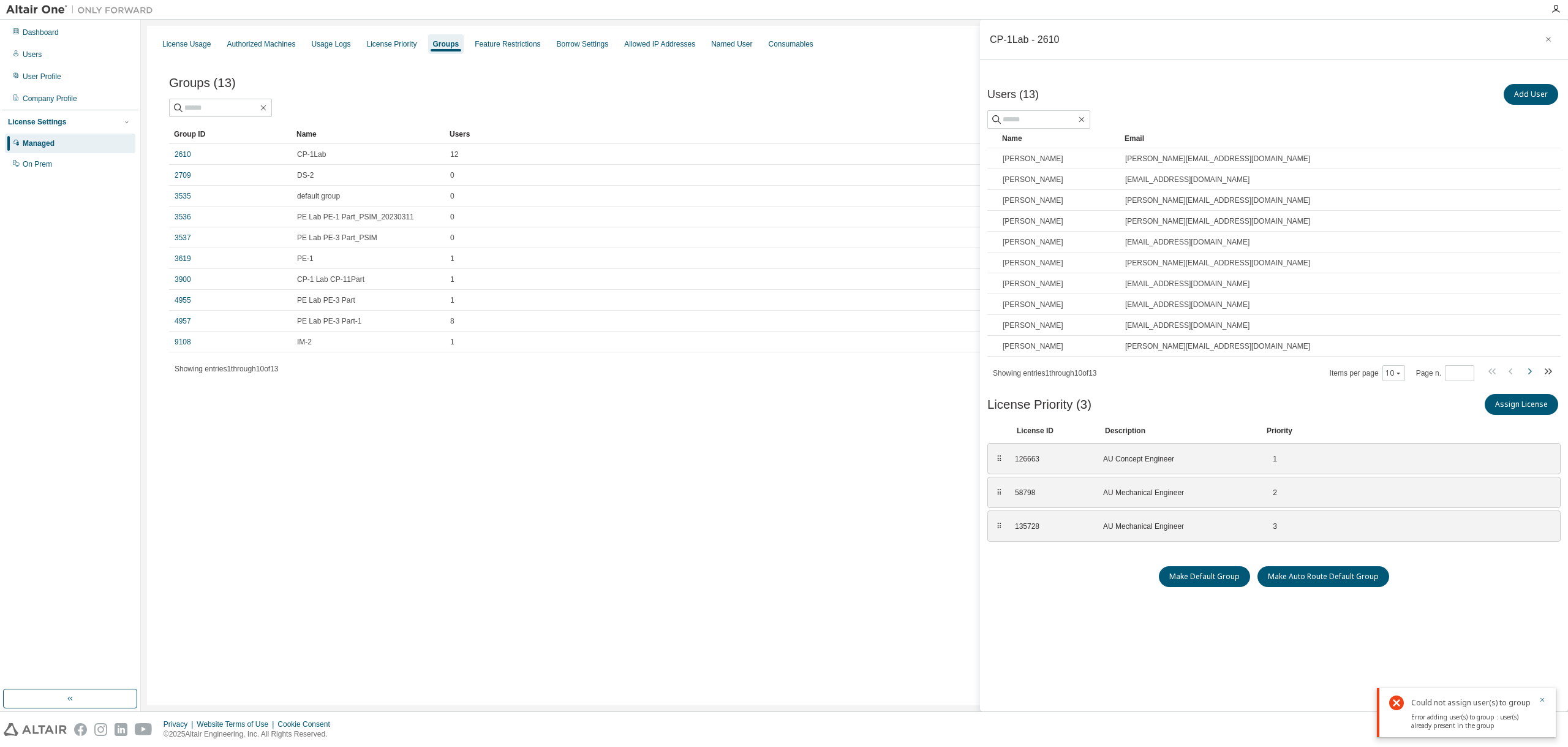
click at [1532, 370] on icon "button" at bounding box center [1529, 372] width 15 height 15
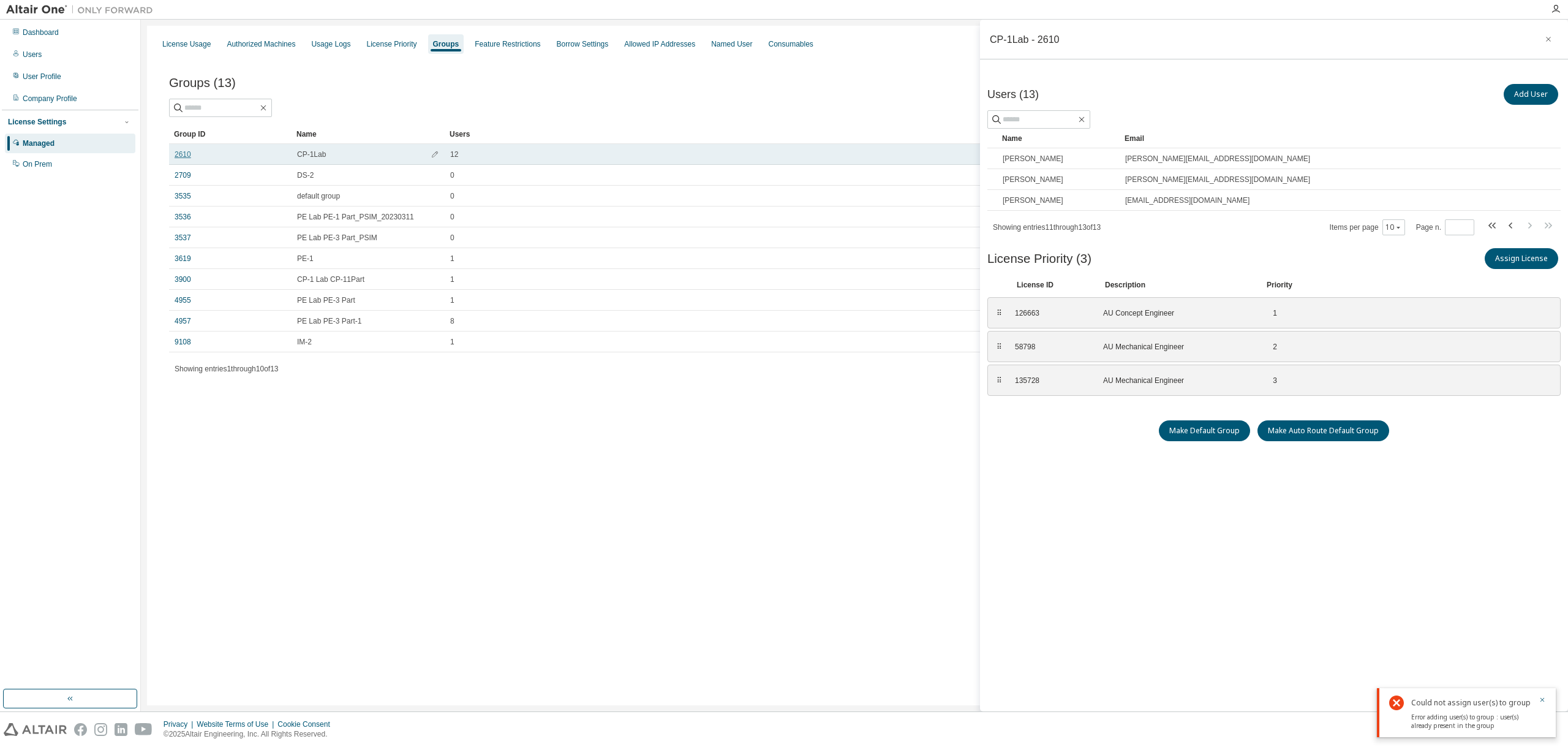
click at [183, 154] on link "2610" at bounding box center [183, 155] width 17 height 10
click at [1542, 700] on icon "button" at bounding box center [1542, 700] width 4 height 4
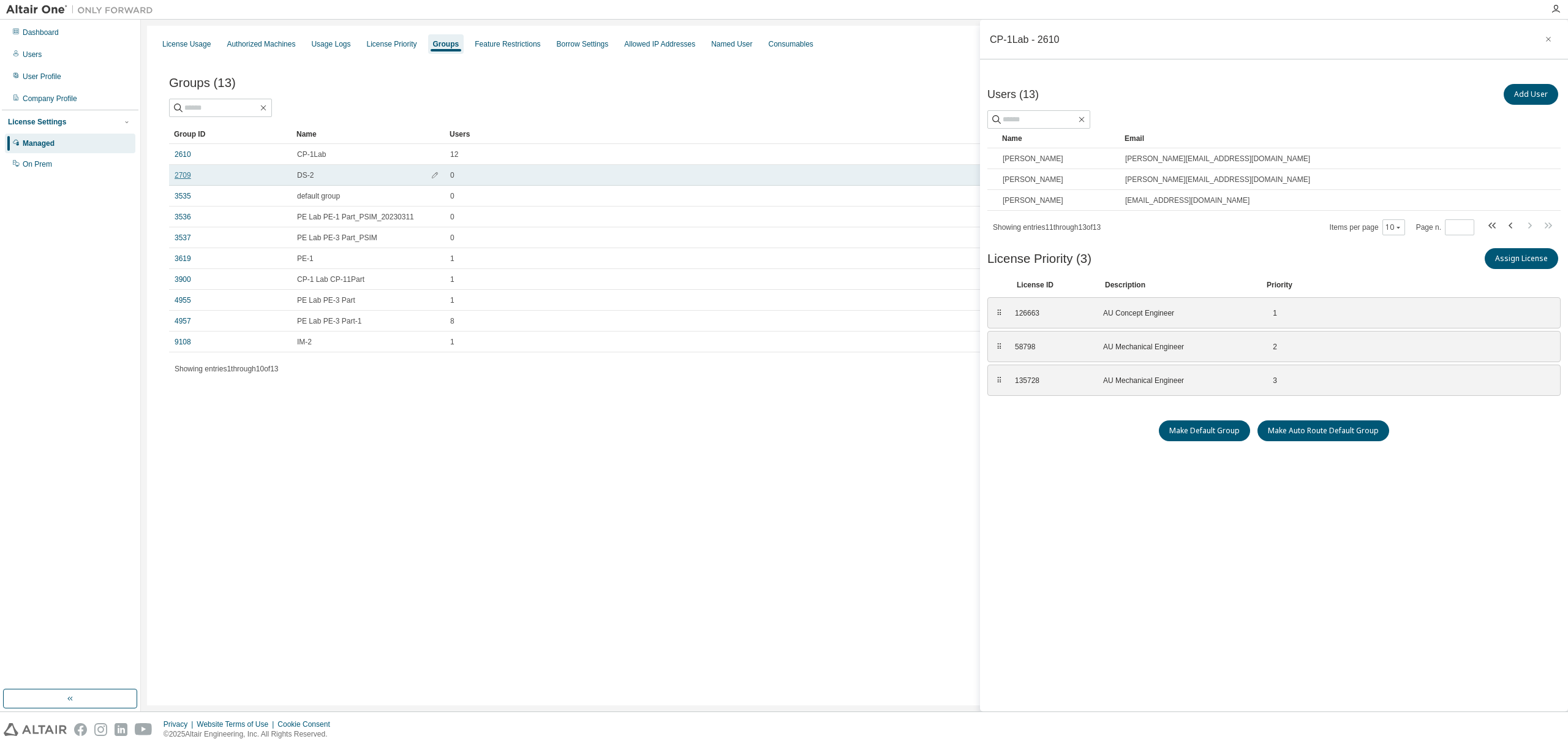
click at [184, 171] on link "2709" at bounding box center [183, 175] width 17 height 10
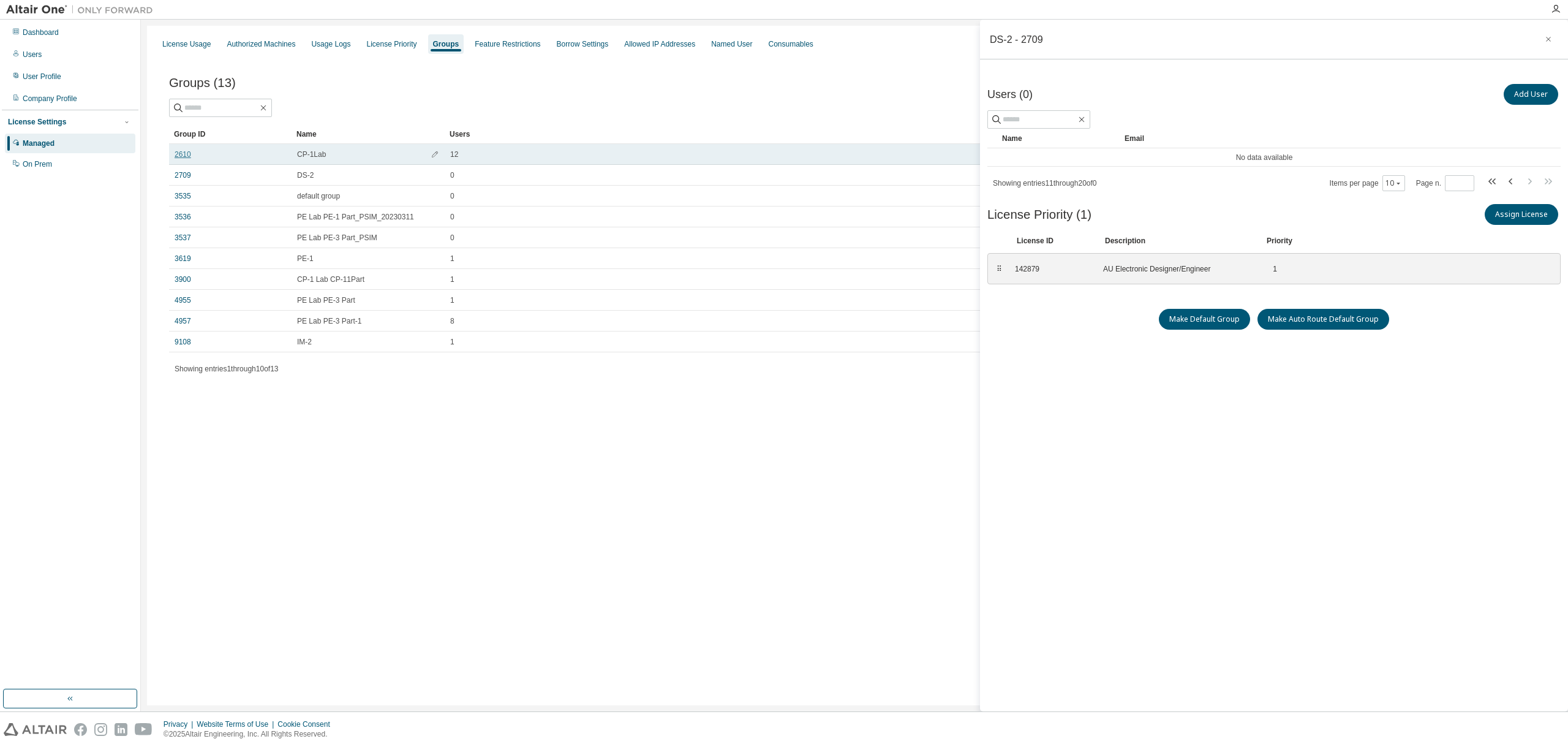
click at [181, 157] on link "2610" at bounding box center [183, 155] width 17 height 10
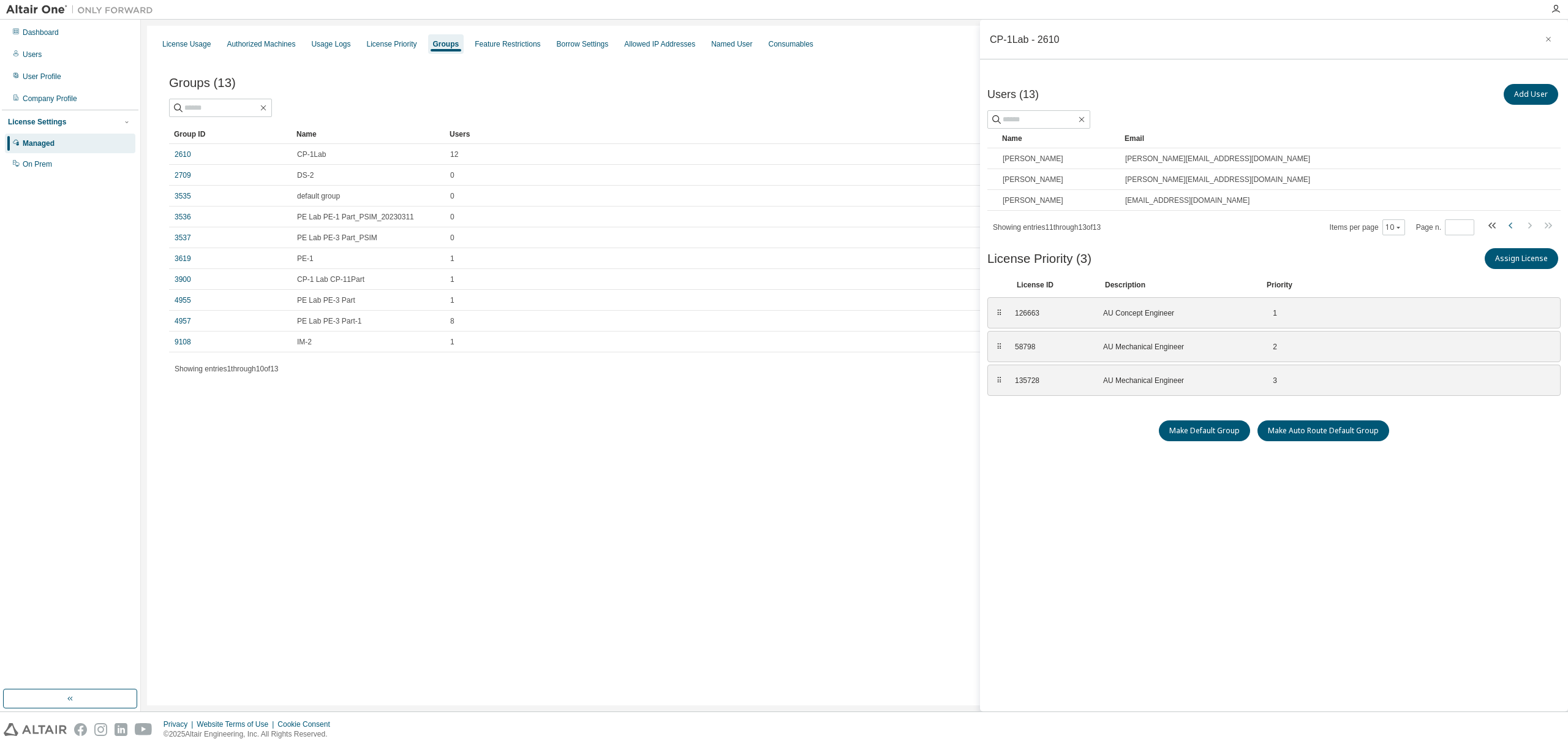
click at [1511, 222] on icon "button" at bounding box center [1510, 226] width 4 height 6
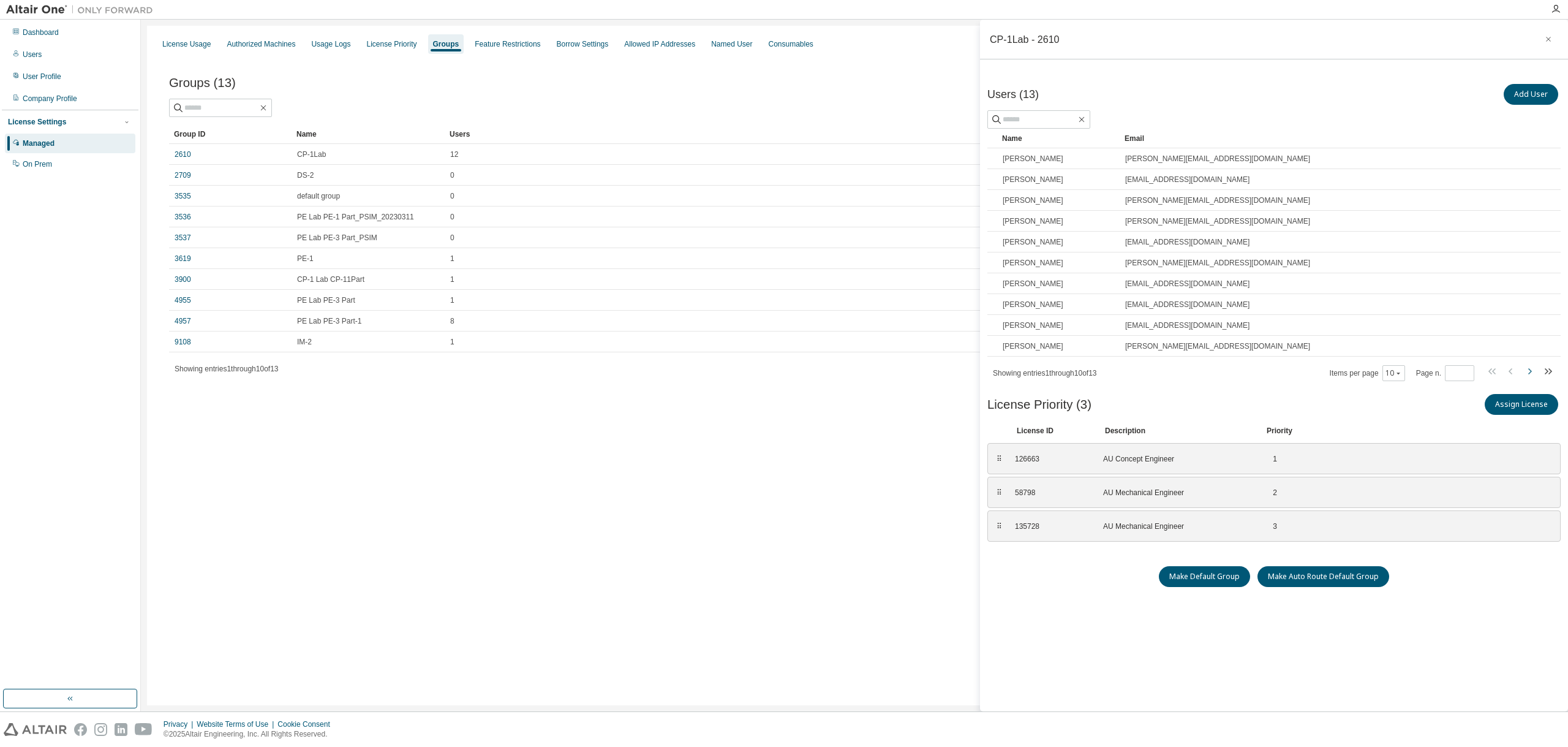
click at [1528, 370] on icon "button" at bounding box center [1529, 372] width 15 height 15
type input "*"
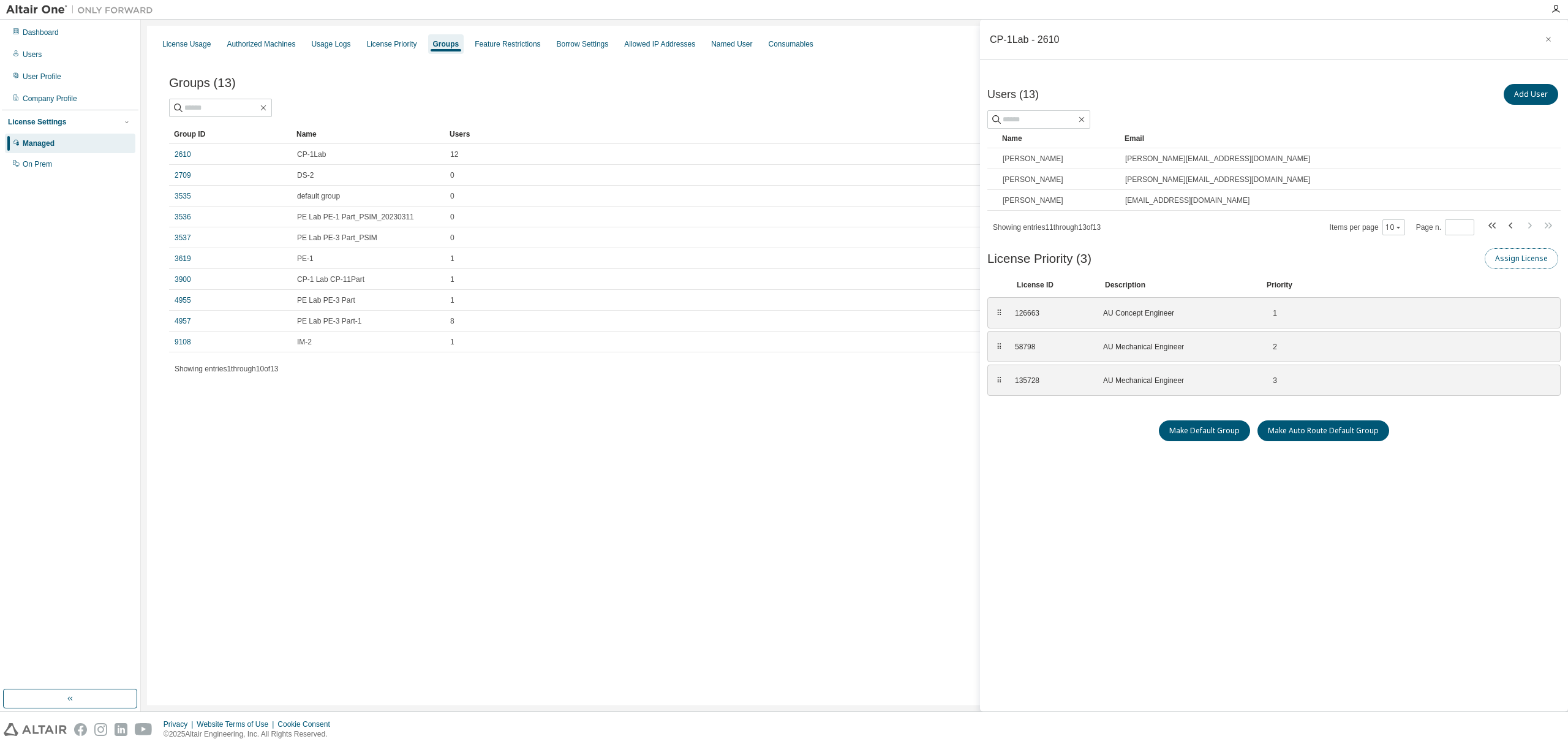
click at [1529, 260] on button "Assign License" at bounding box center [1521, 259] width 73 height 21
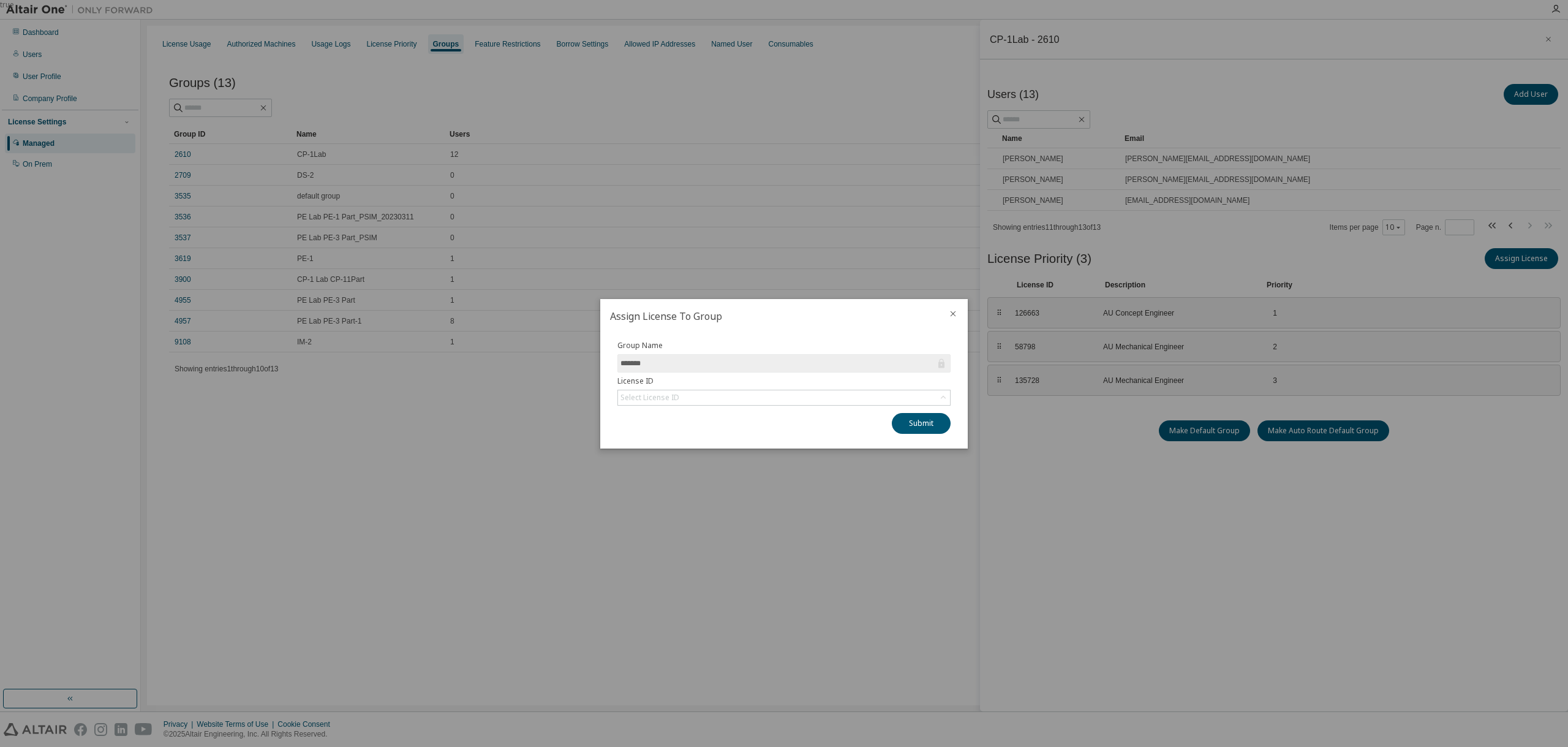
click at [947, 313] on div at bounding box center [952, 314] width 29 height 32
click at [956, 316] on icon "close" at bounding box center [953, 314] width 10 height 10
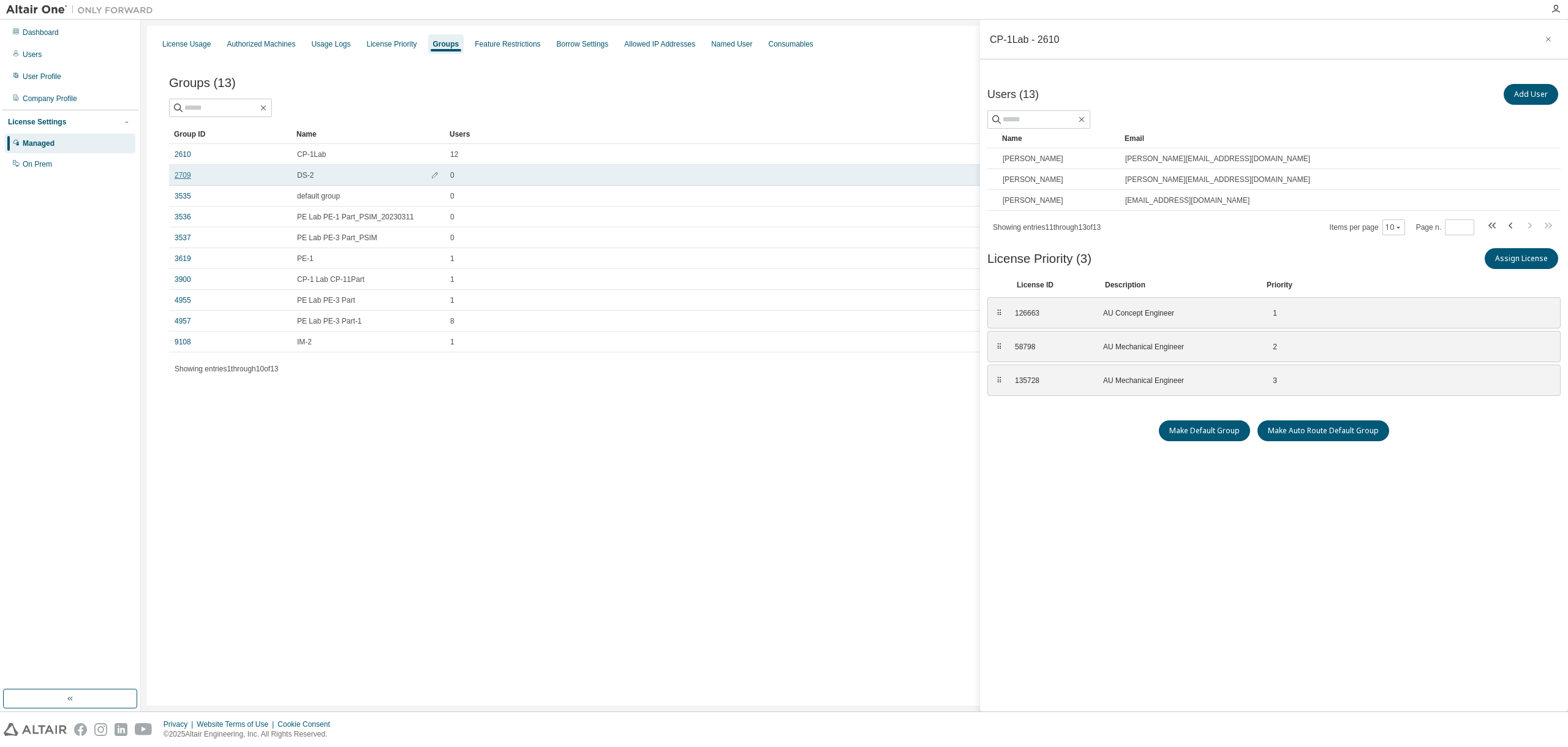
click at [182, 170] on link "2709" at bounding box center [183, 175] width 17 height 10
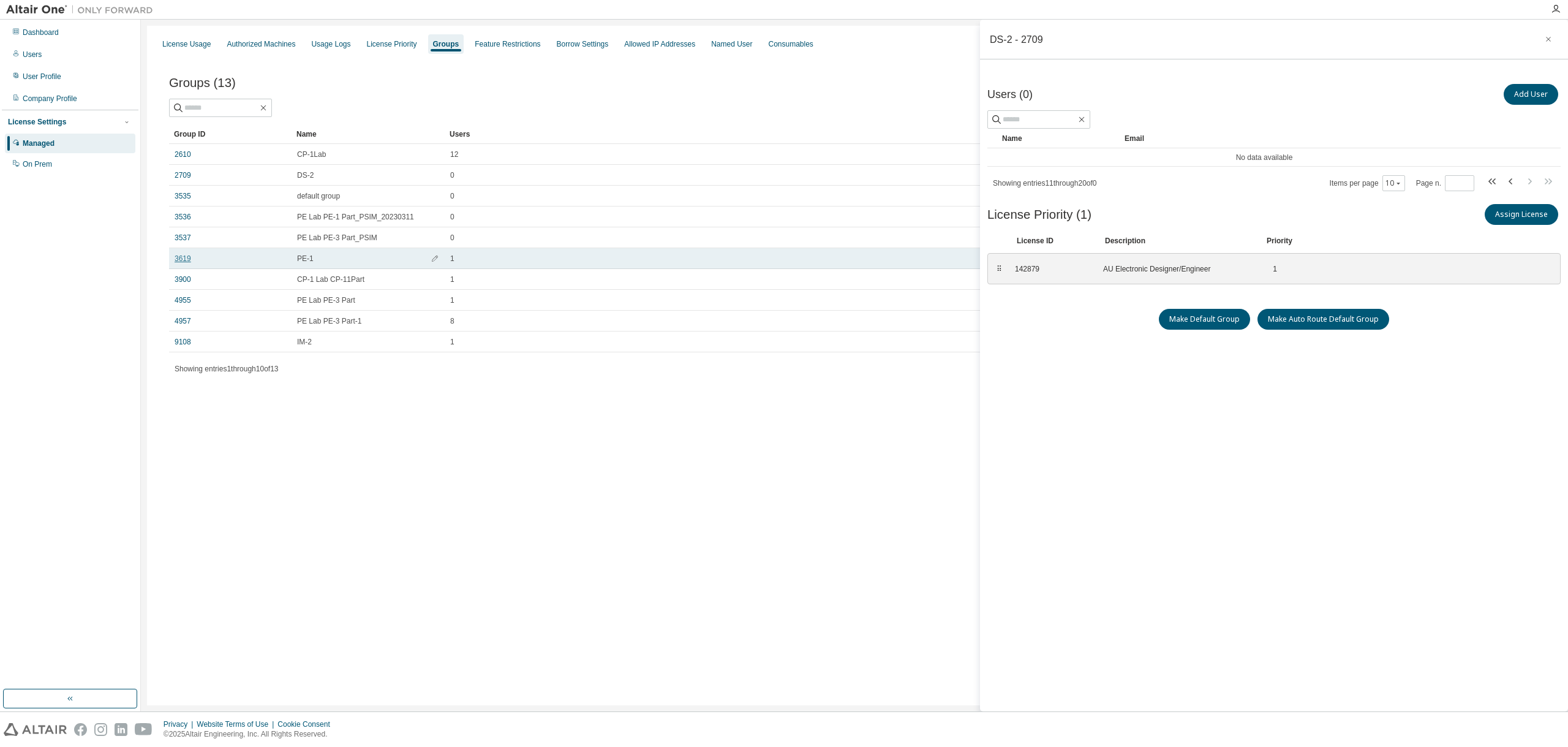
click at [178, 261] on link "3619" at bounding box center [183, 259] width 17 height 10
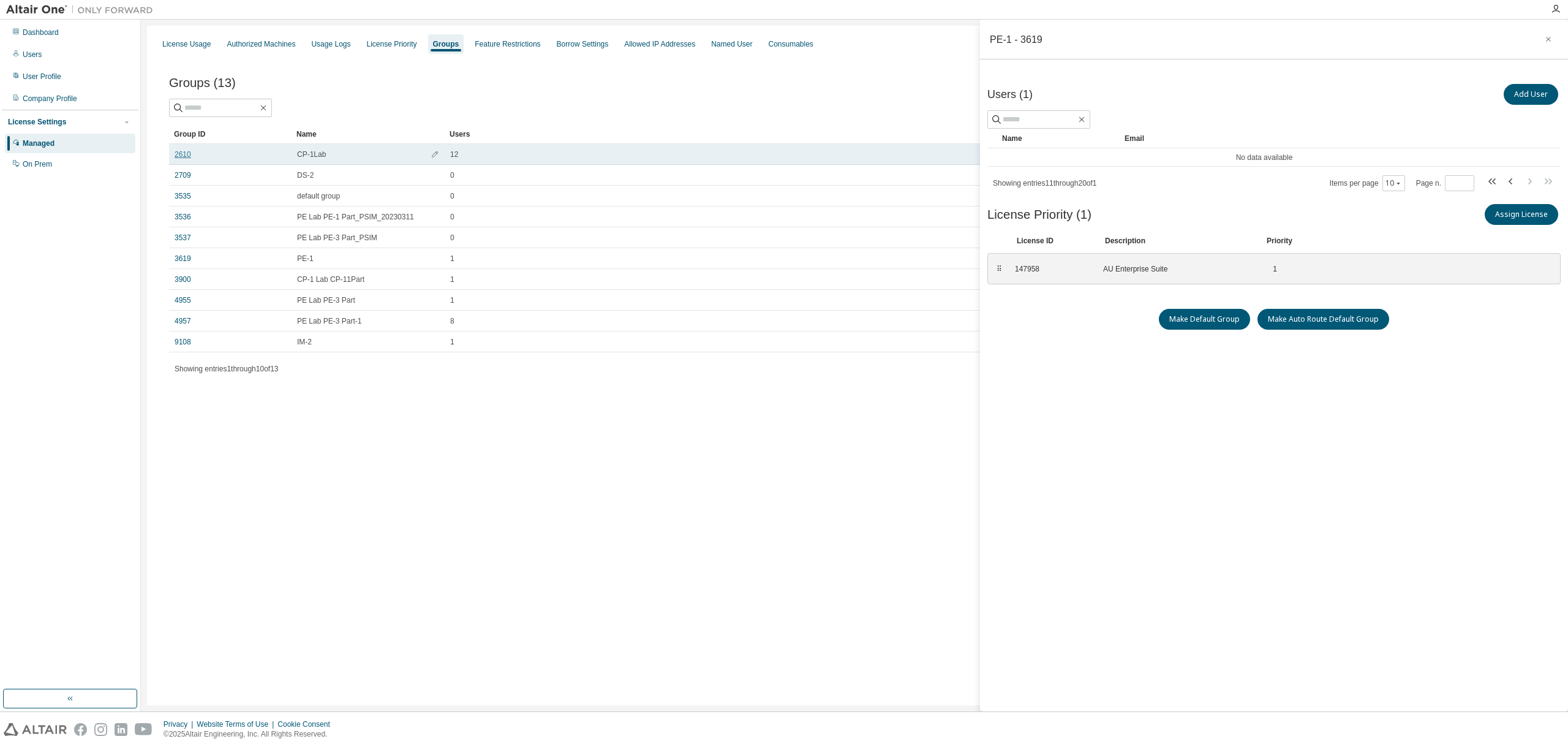
click at [185, 153] on link "2610" at bounding box center [183, 155] width 17 height 10
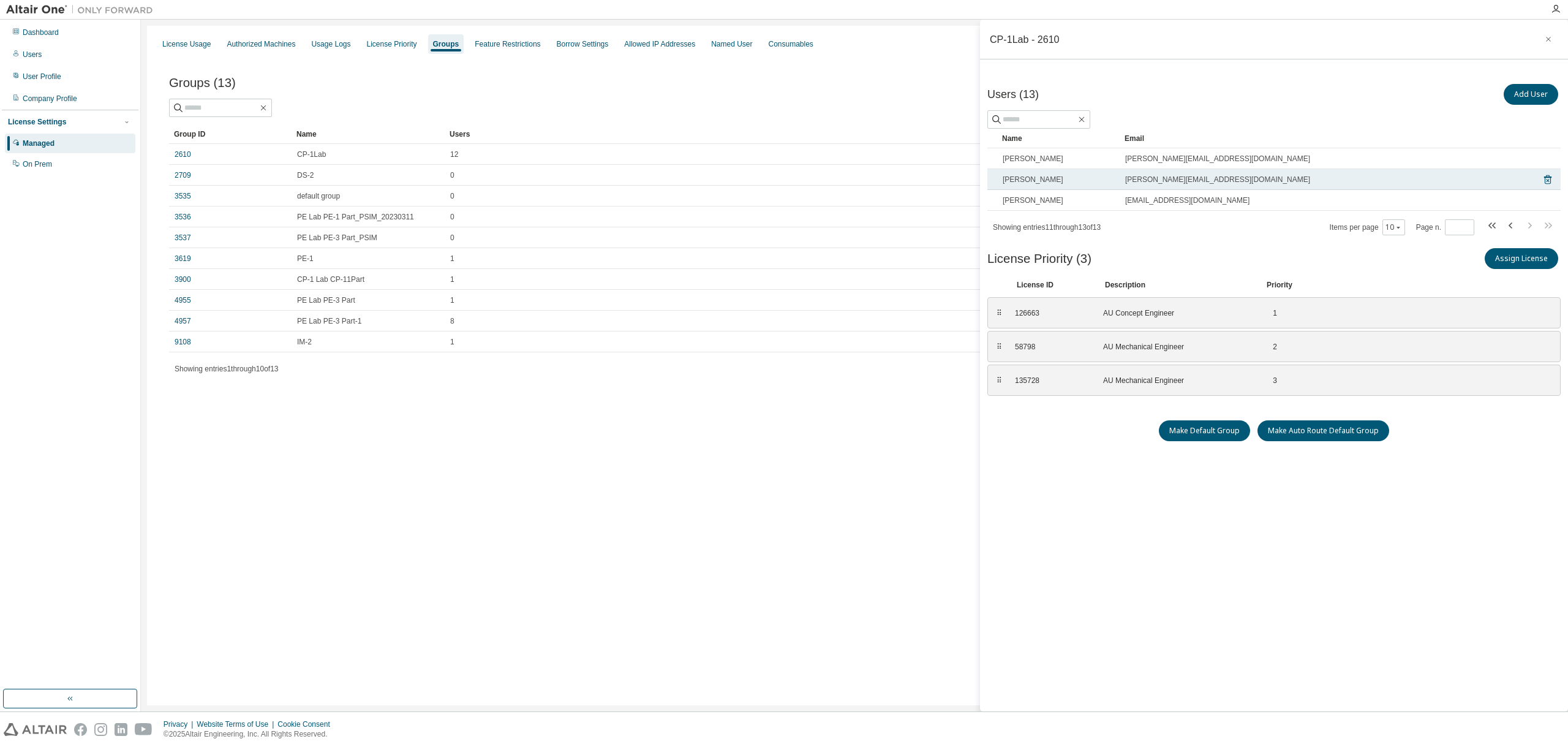
click at [1036, 175] on span "[PERSON_NAME]" at bounding box center [1033, 180] width 61 height 10
click at [1063, 180] on div "[PERSON_NAME]" at bounding box center [1058, 180] width 111 height 10
click at [1549, 177] on icon at bounding box center [1547, 180] width 11 height 15
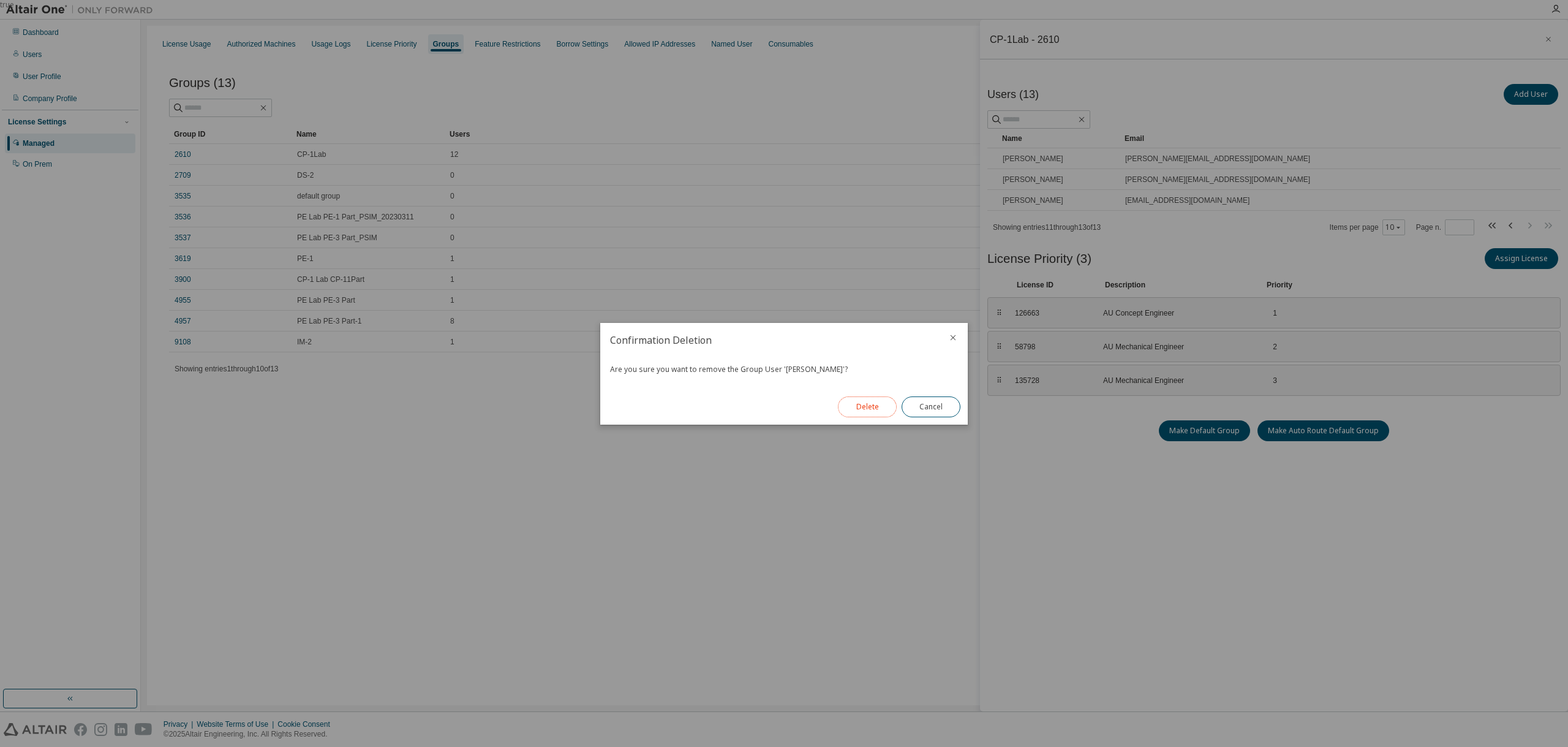
click at [868, 409] on button "Delete" at bounding box center [867, 407] width 59 height 21
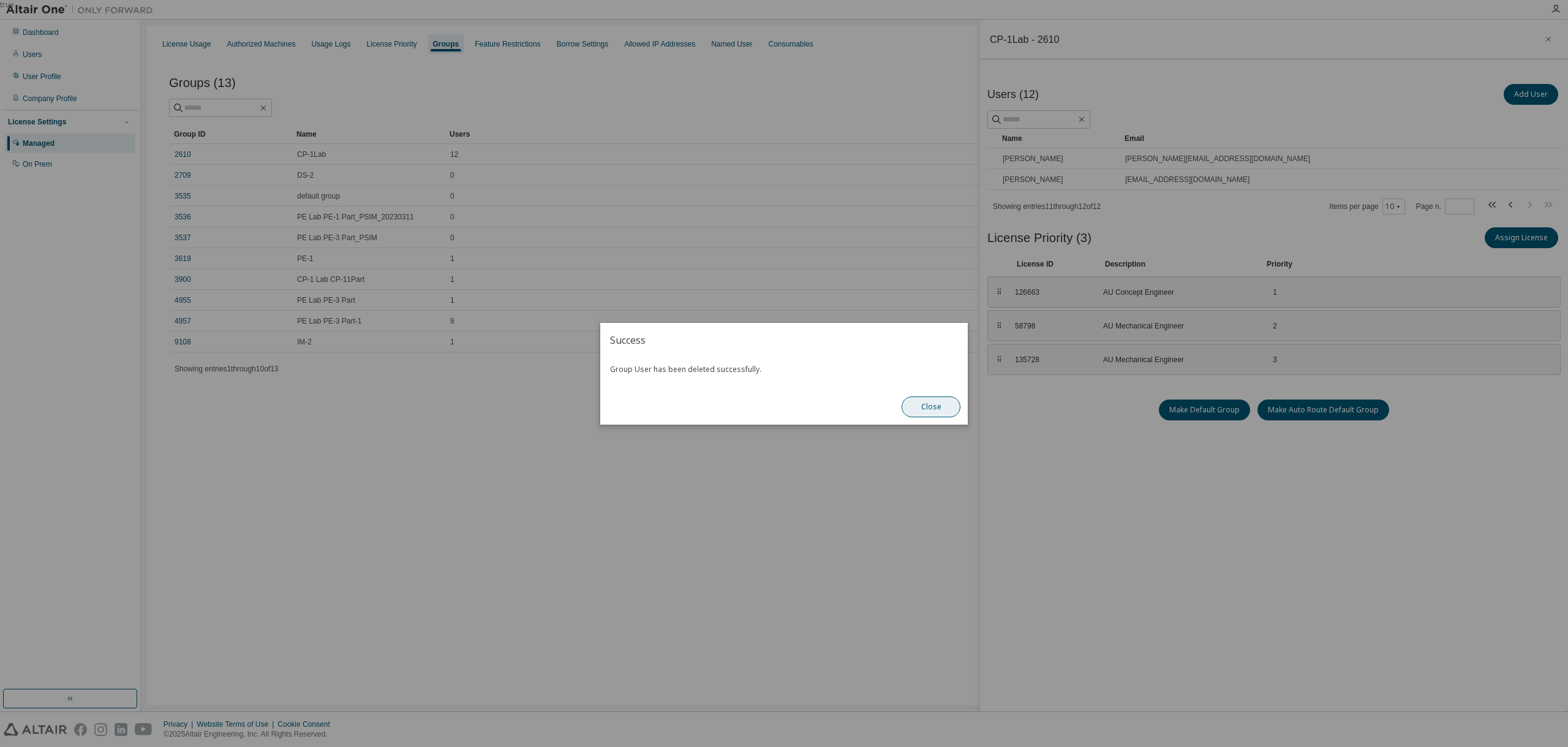
click at [927, 407] on button "Close" at bounding box center [931, 407] width 59 height 21
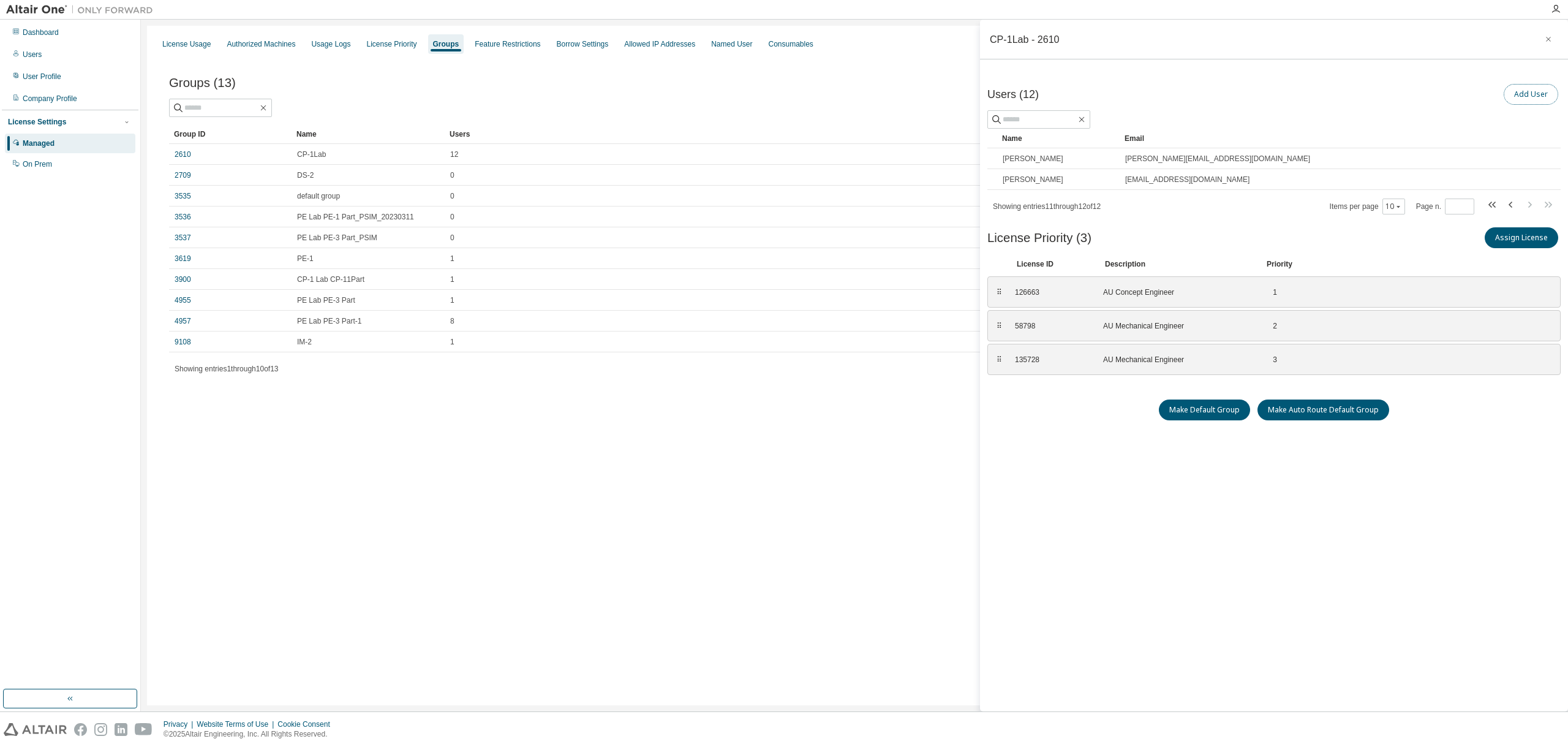
click at [1525, 93] on button "Add User" at bounding box center [1531, 94] width 55 height 21
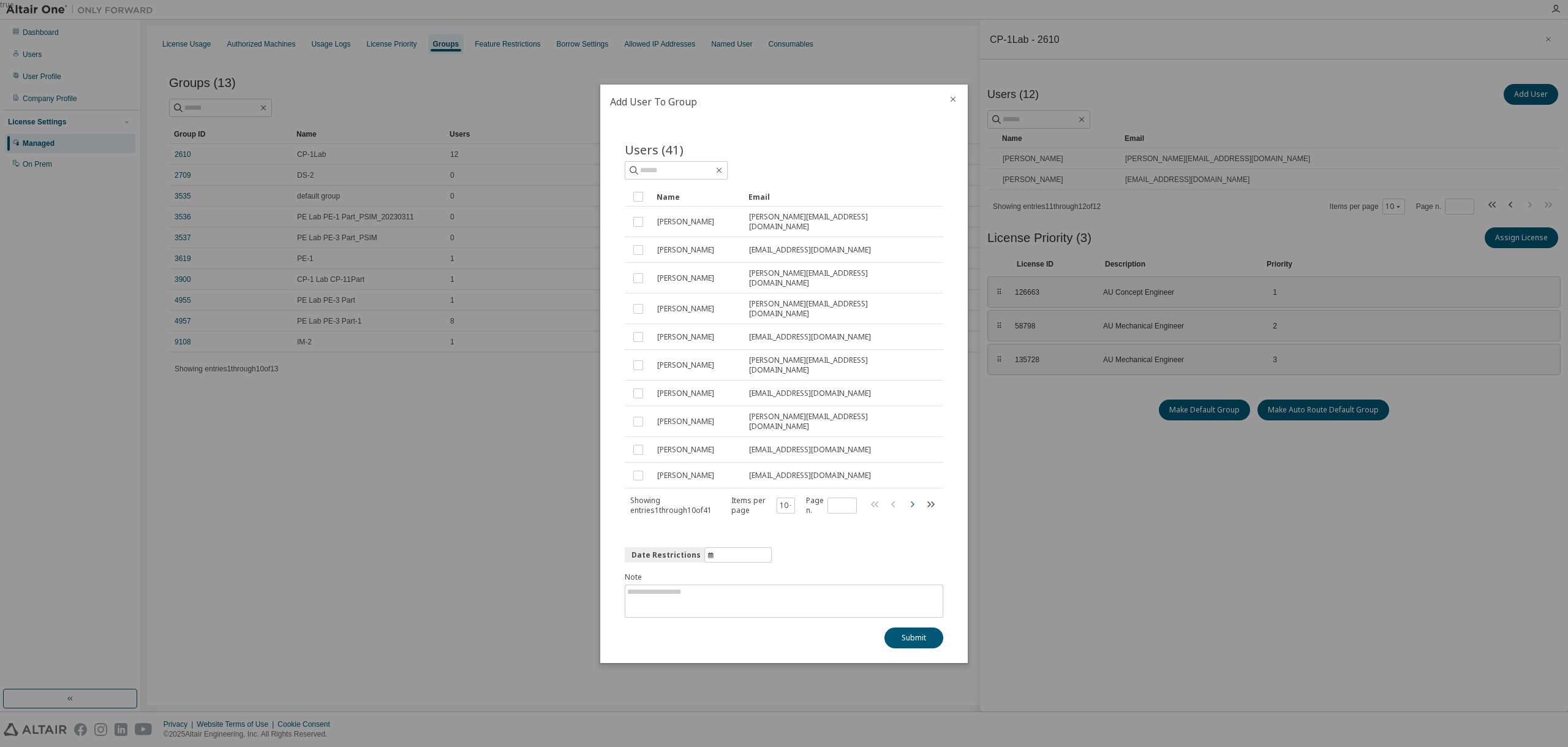
click at [917, 496] on icon "button" at bounding box center [912, 503] width 15 height 15
type input "*"
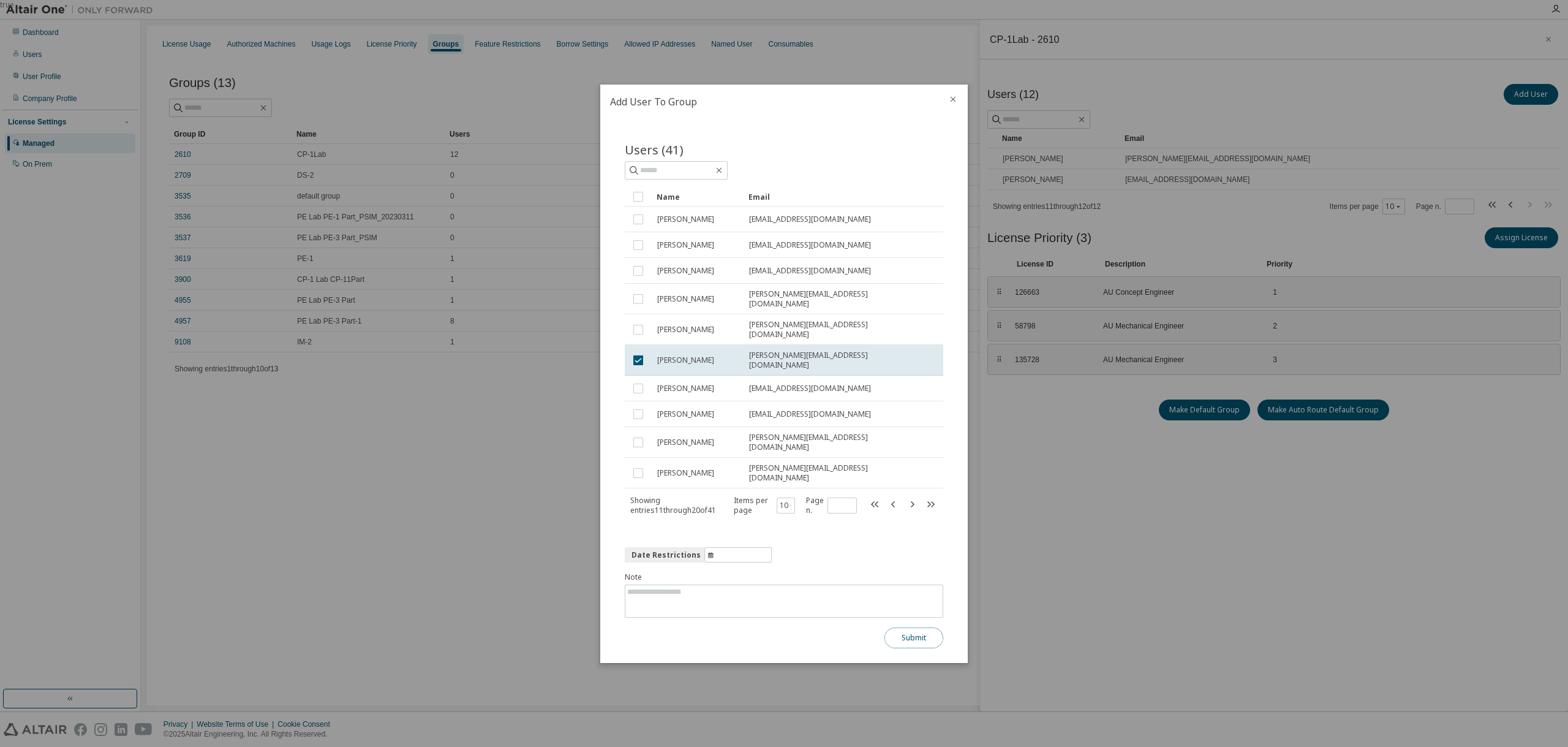
click at [916, 628] on button "Submit" at bounding box center [913, 638] width 59 height 21
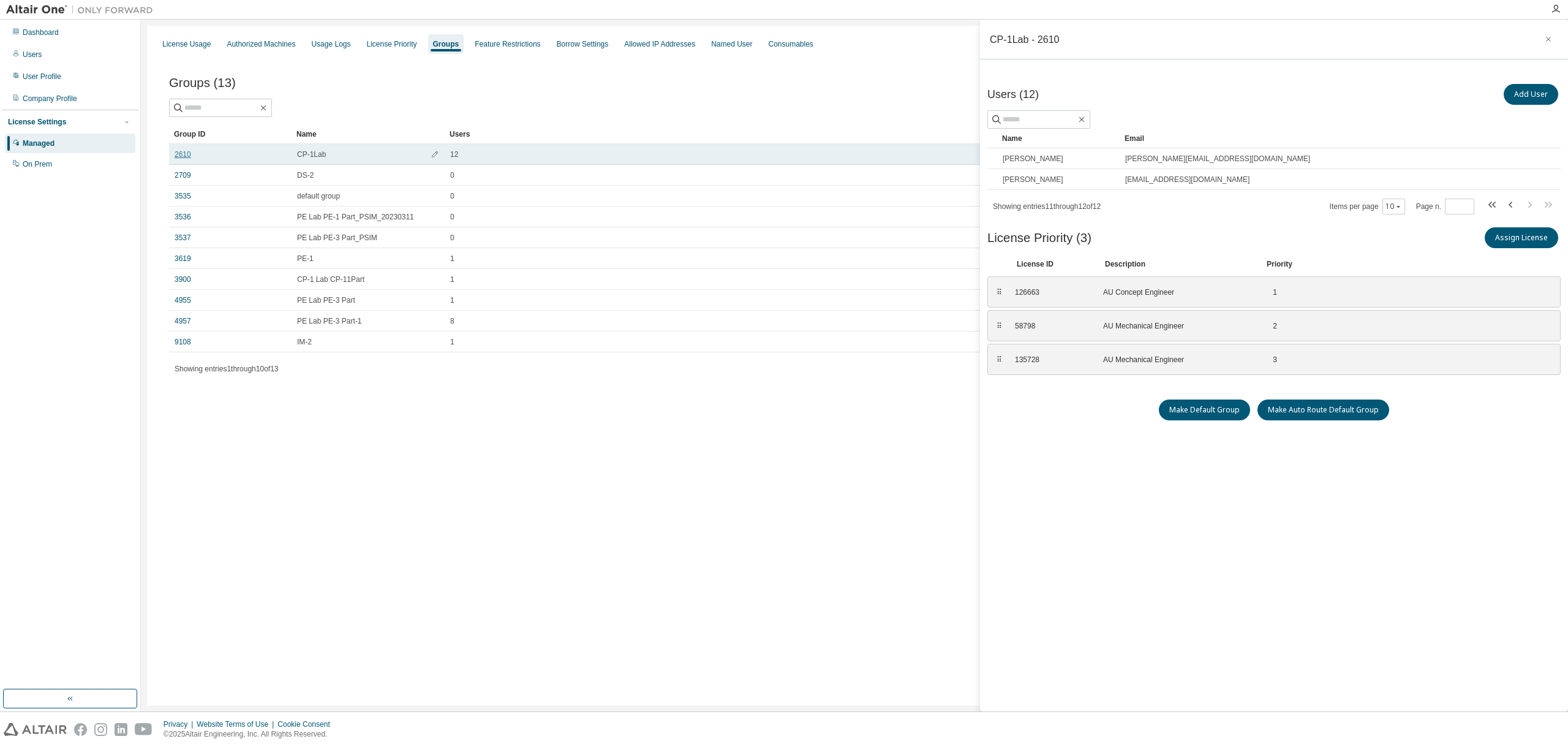
click at [179, 153] on link "2610" at bounding box center [183, 155] width 17 height 10
click at [1513, 202] on icon "button" at bounding box center [1511, 204] width 15 height 15
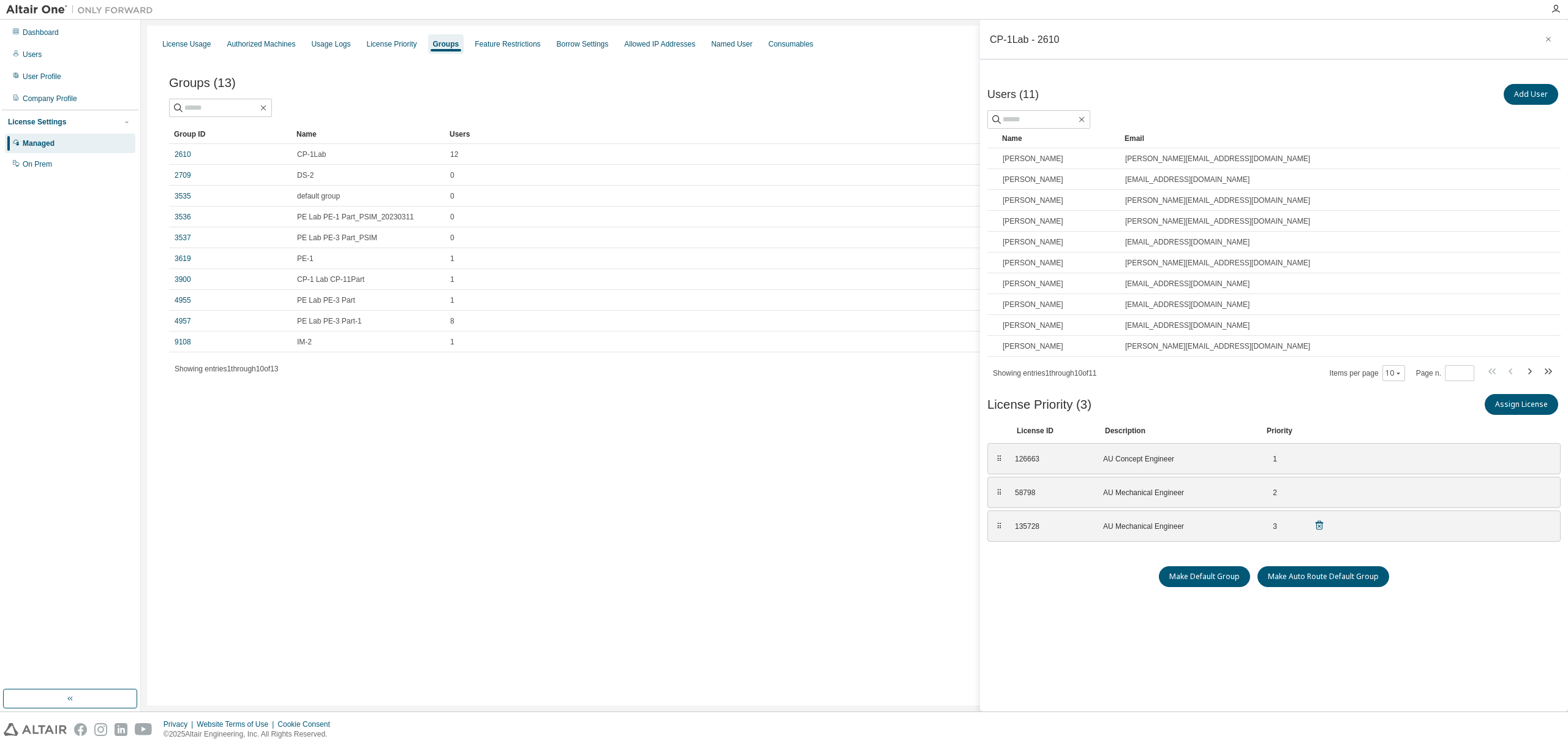
click at [1529, 369] on icon "button" at bounding box center [1529, 372] width 15 height 15
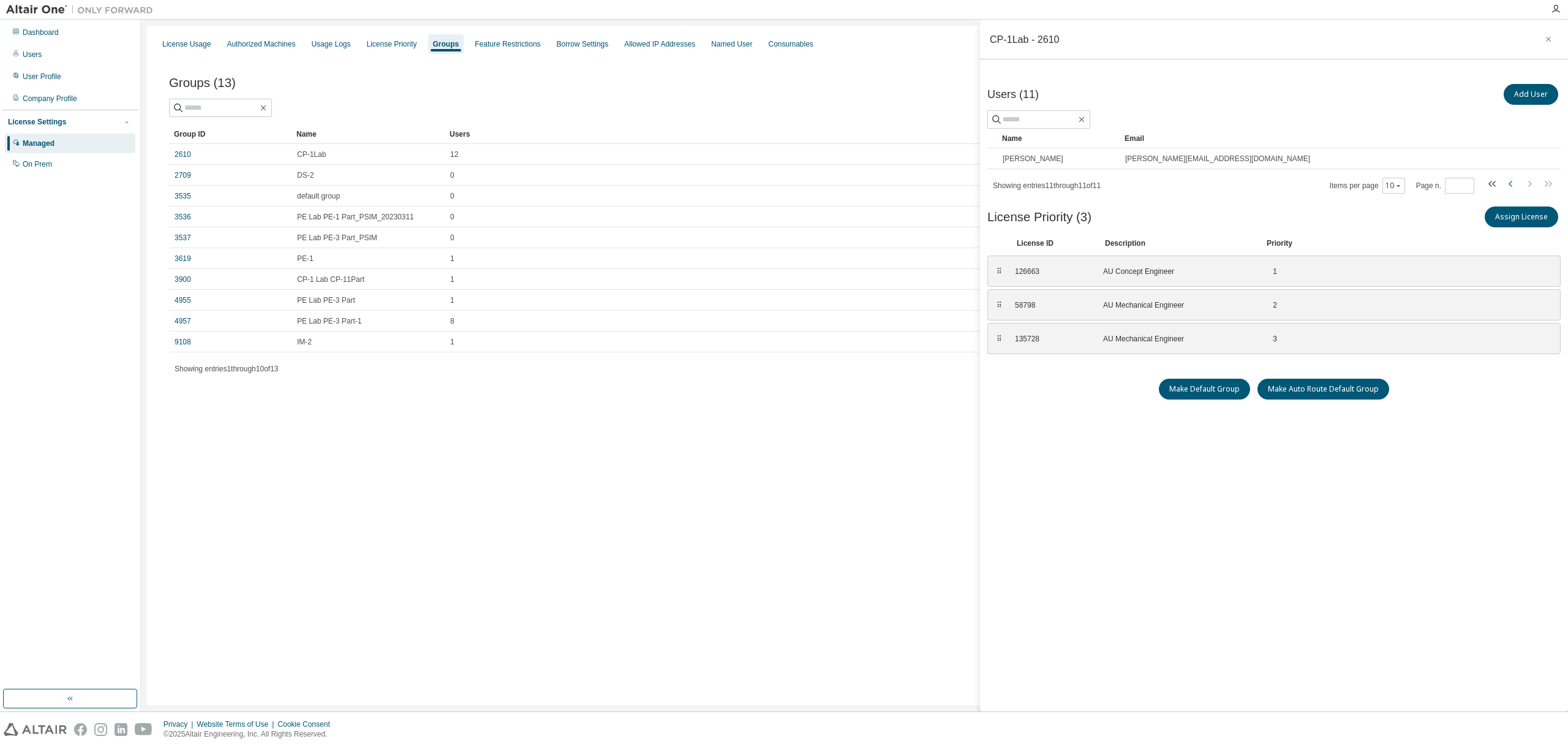
click at [1511, 182] on icon "button" at bounding box center [1511, 184] width 15 height 15
type input "*"
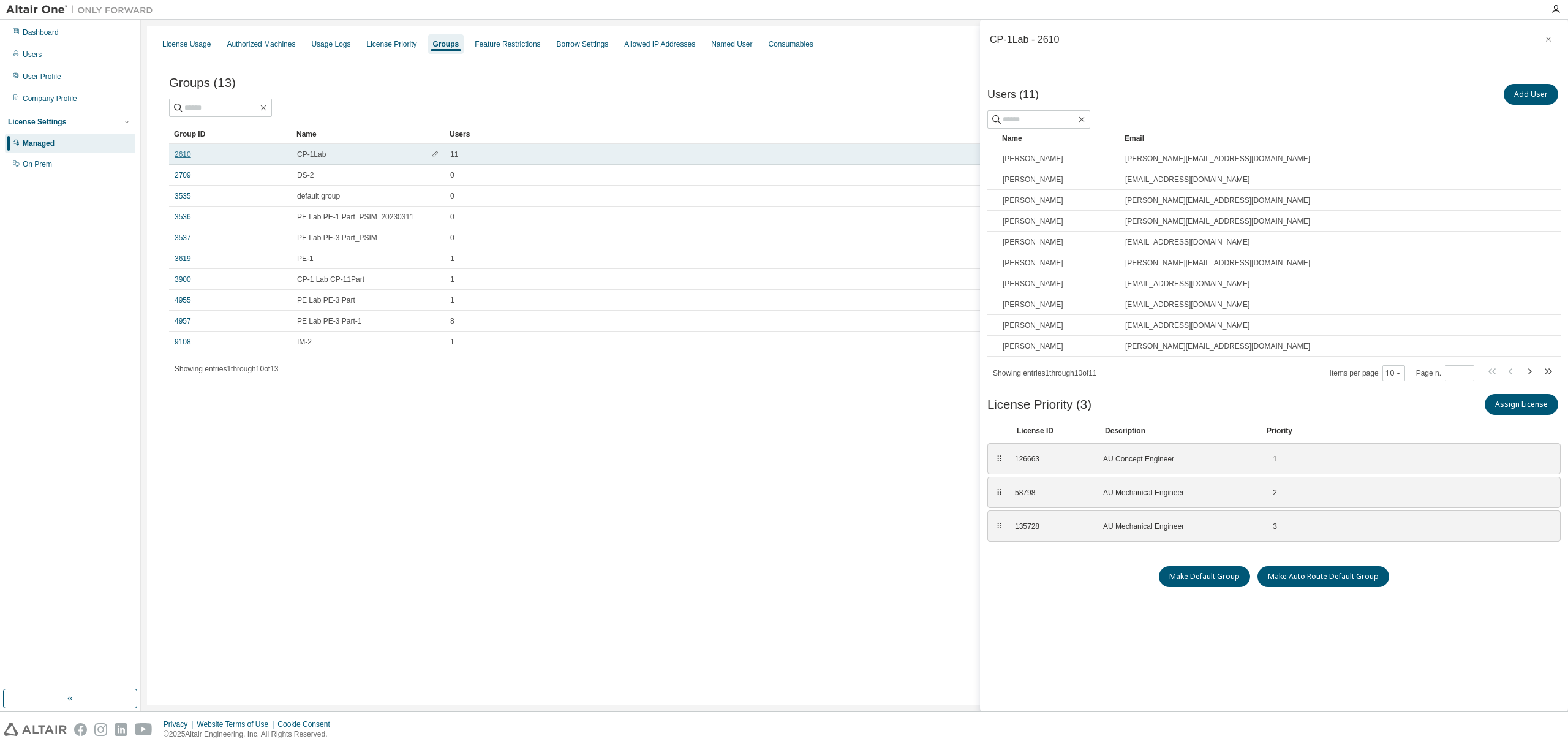
click at [184, 151] on link "2610" at bounding box center [183, 155] width 17 height 10
click at [185, 154] on link "2610" at bounding box center [183, 155] width 17 height 10
click at [1532, 369] on icon "button" at bounding box center [1529, 372] width 15 height 15
type input "*"
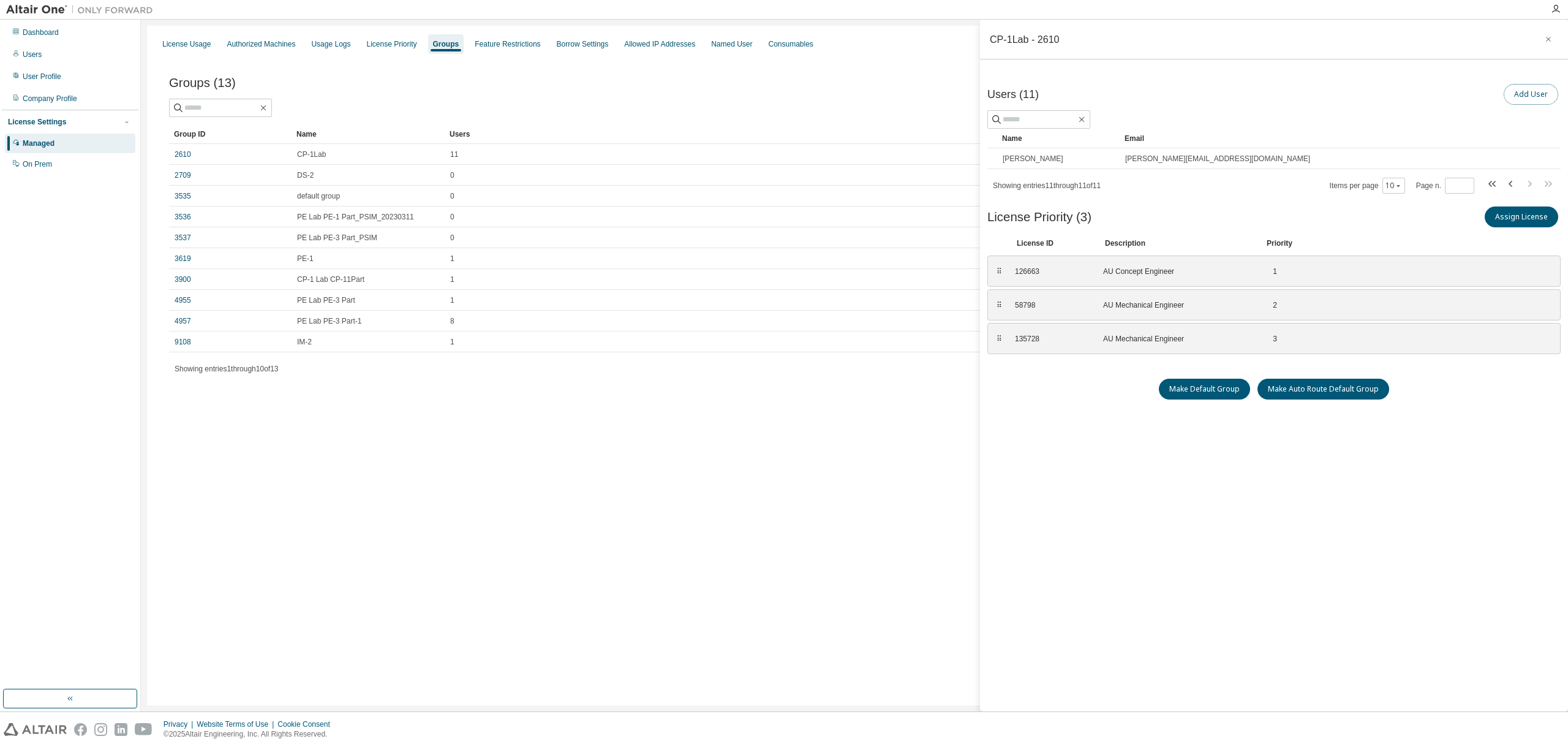
click at [1537, 86] on button "Add User" at bounding box center [1531, 94] width 55 height 21
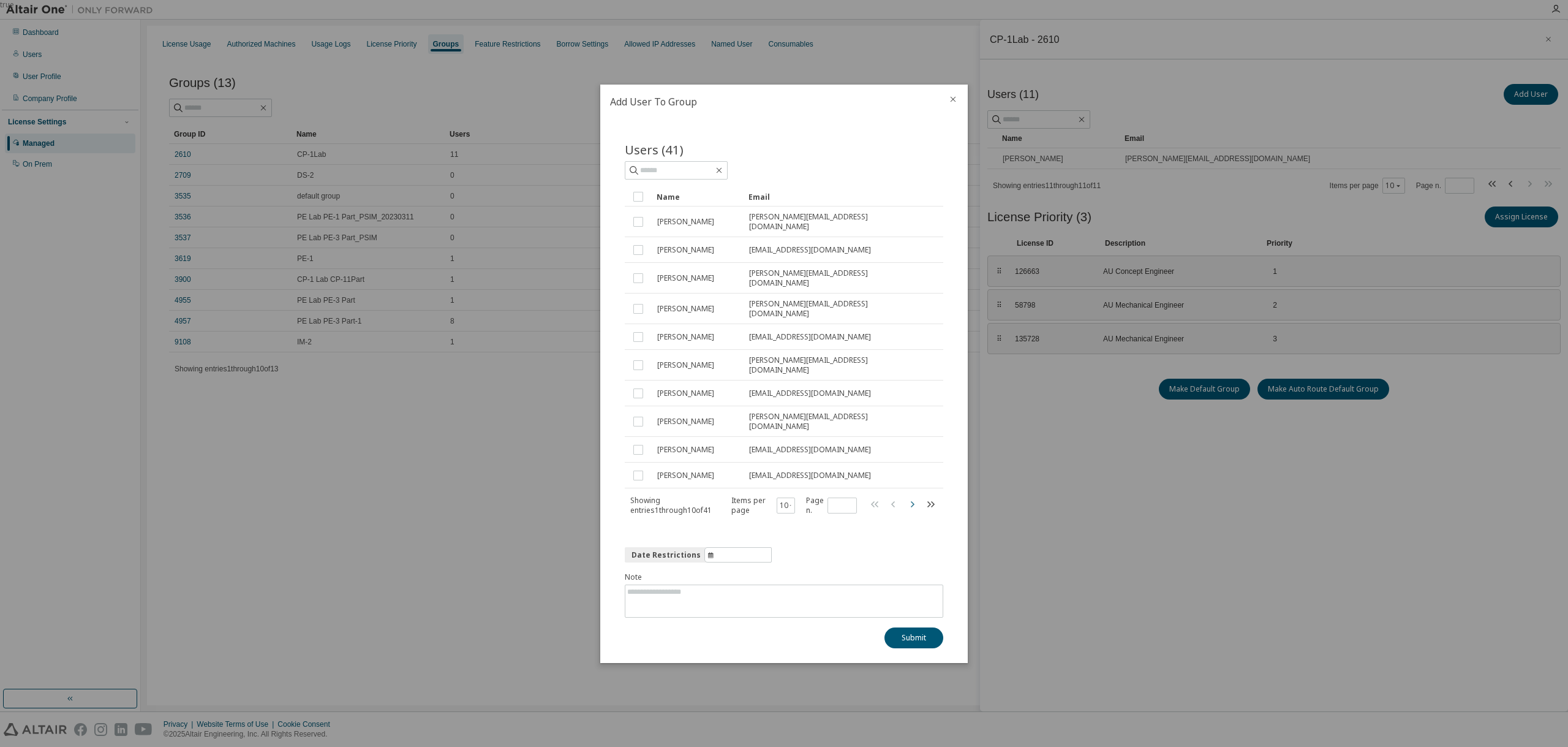
click at [915, 496] on icon "button" at bounding box center [912, 503] width 15 height 15
type input "*"
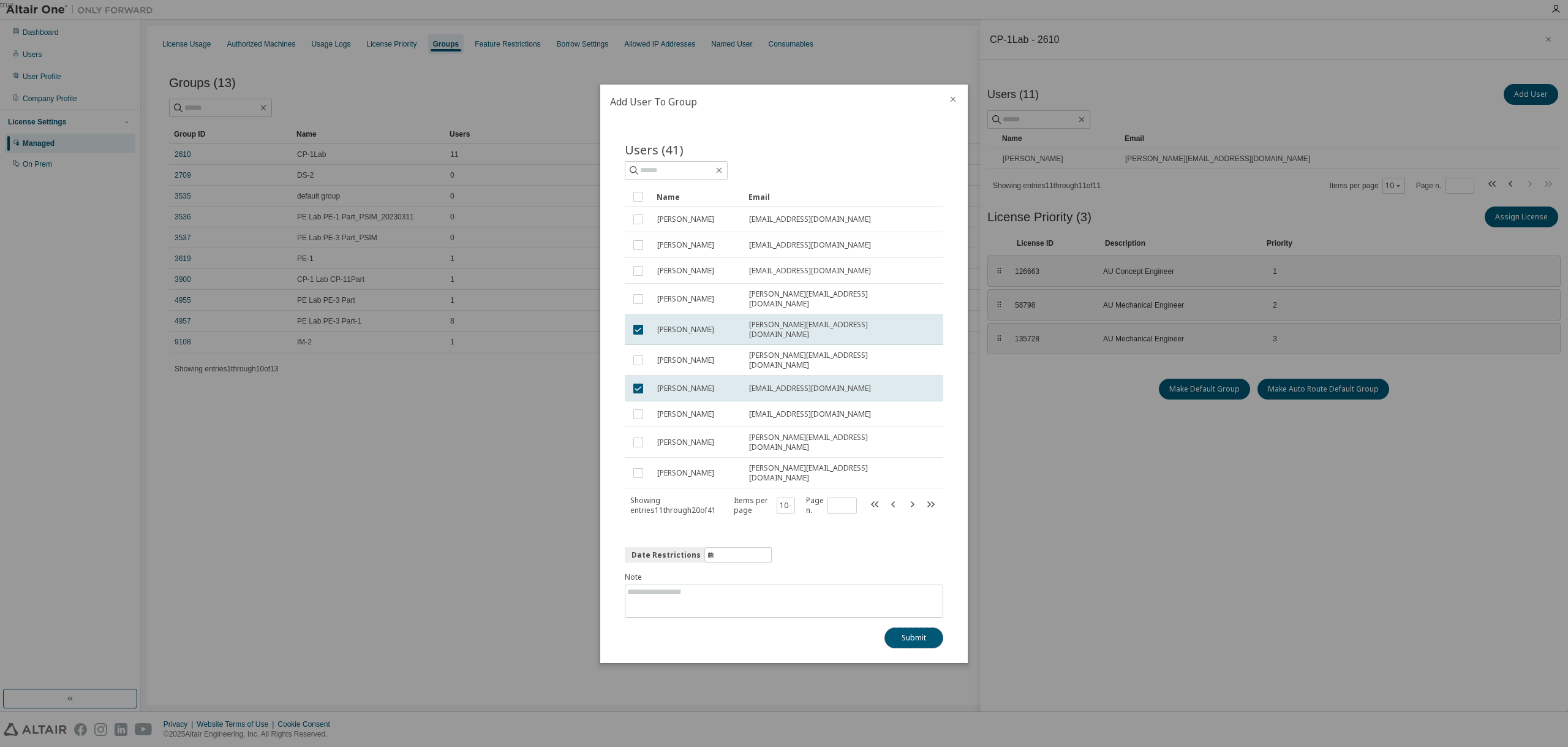
click at [924, 627] on button "Submit" at bounding box center [913, 638] width 59 height 21
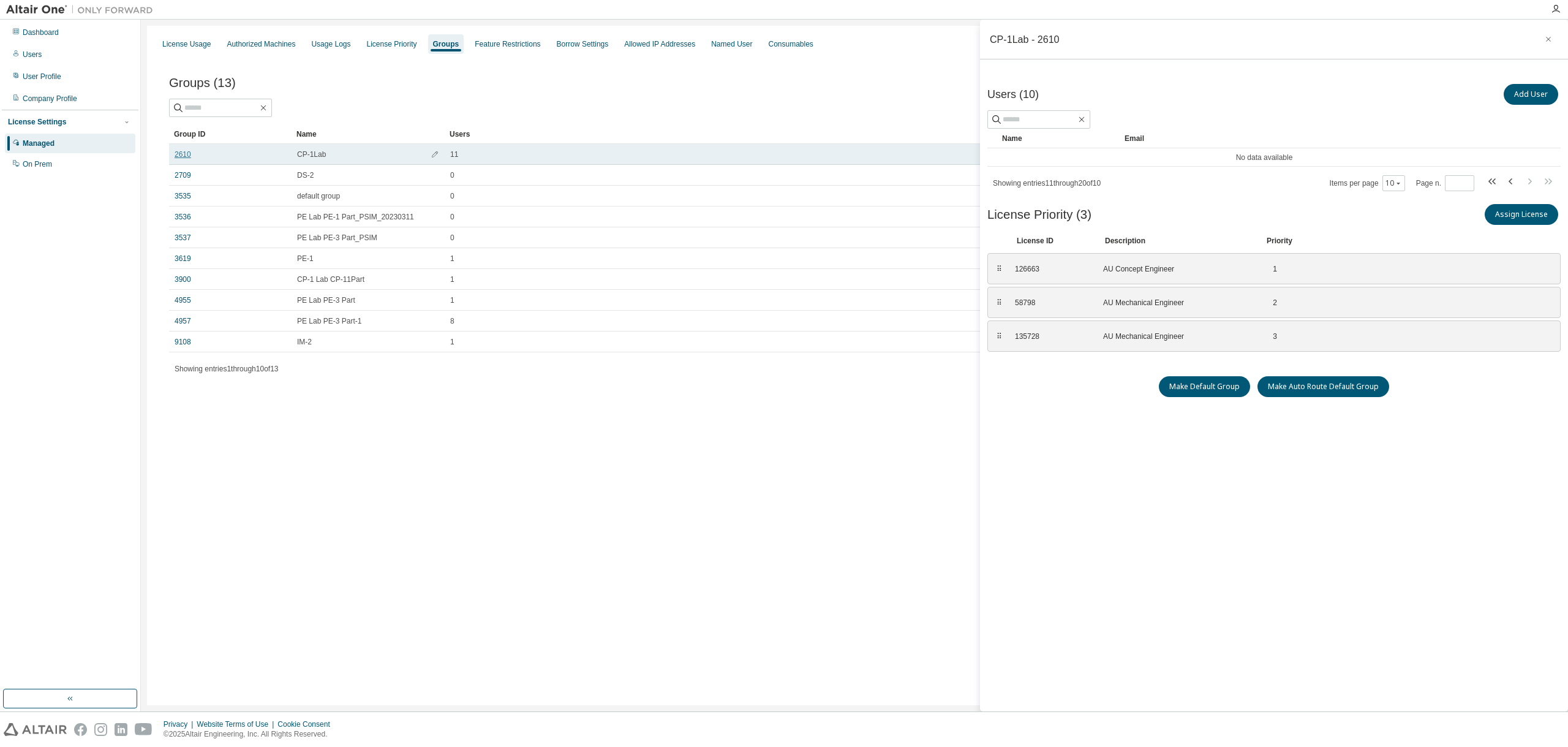
click at [186, 154] on link "2610" at bounding box center [183, 155] width 17 height 10
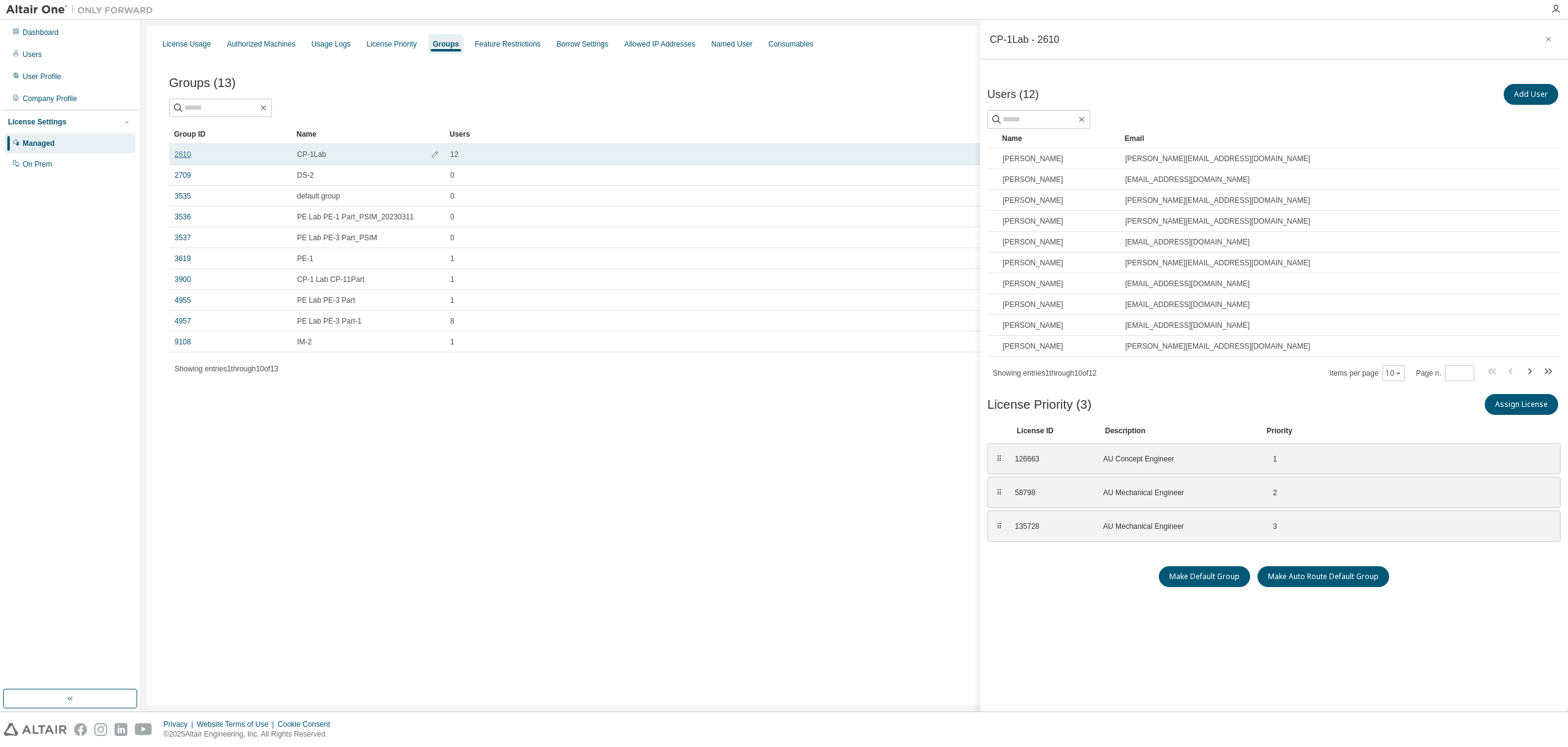
click at [183, 155] on link "2610" at bounding box center [183, 155] width 17 height 10
click at [1531, 372] on icon "button" at bounding box center [1529, 372] width 15 height 15
type input "*"
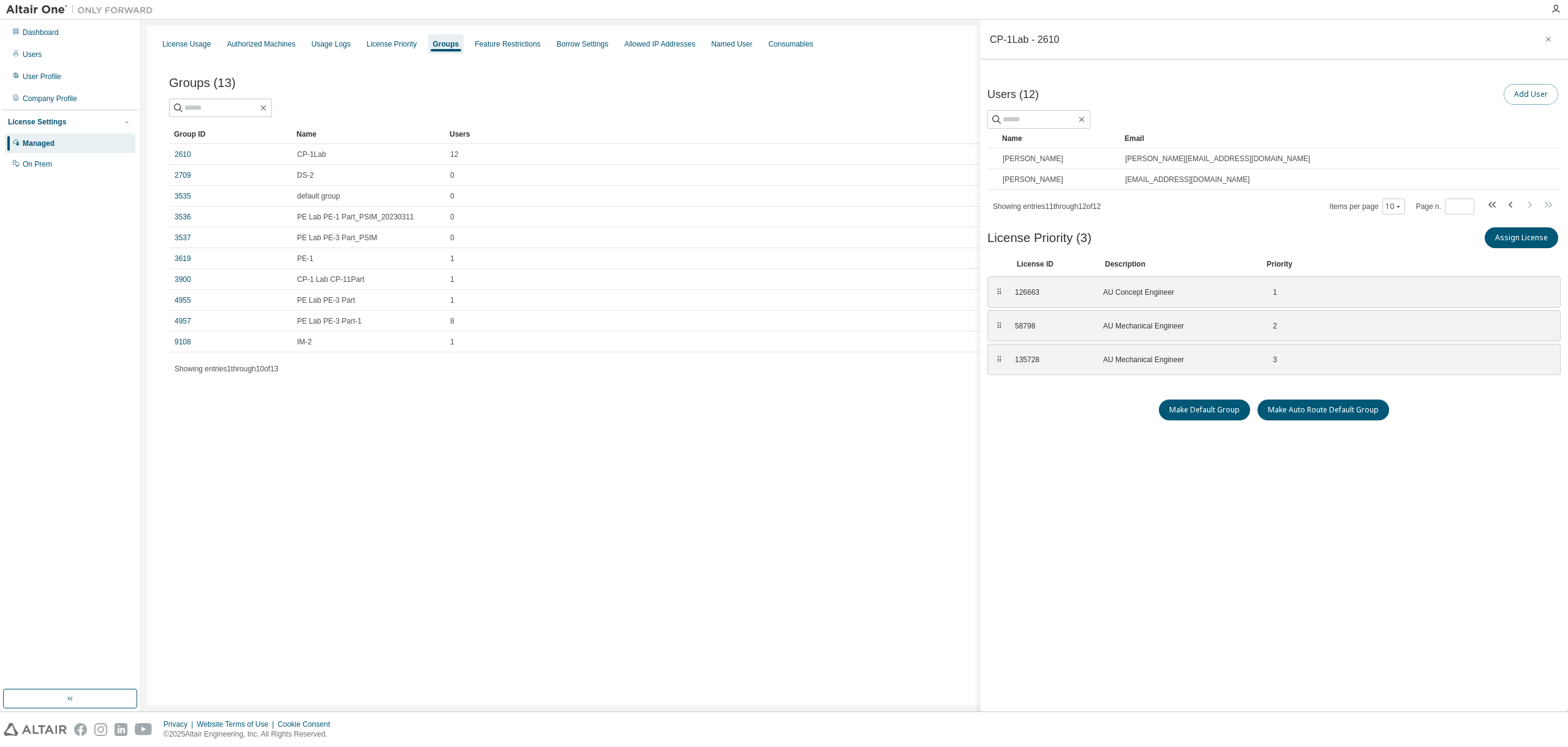
click at [1541, 93] on button "Add User" at bounding box center [1531, 94] width 55 height 21
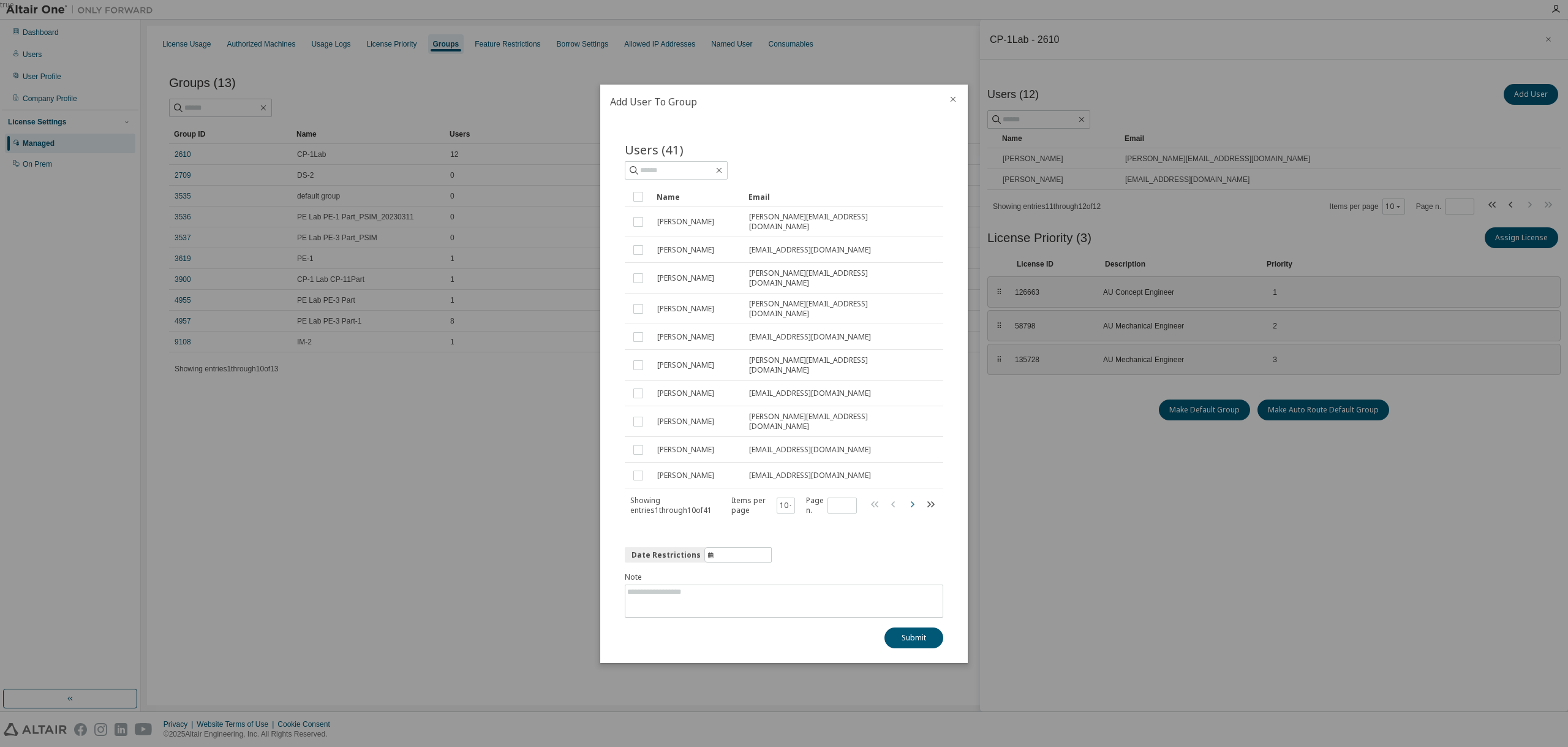
click at [913, 500] on icon "button" at bounding box center [913, 503] width 4 height 6
type input "*"
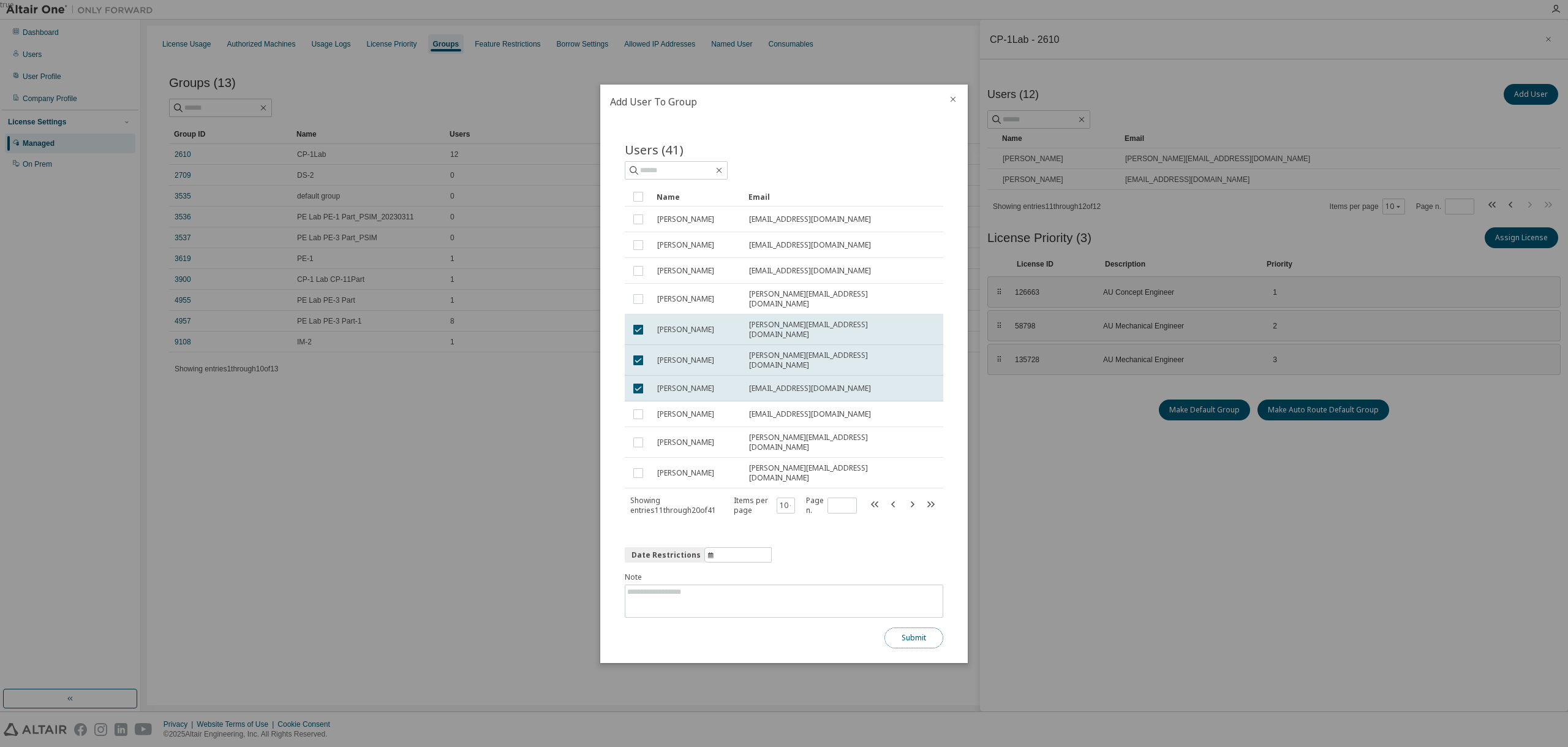
click at [925, 627] on button "Submit" at bounding box center [913, 638] width 59 height 21
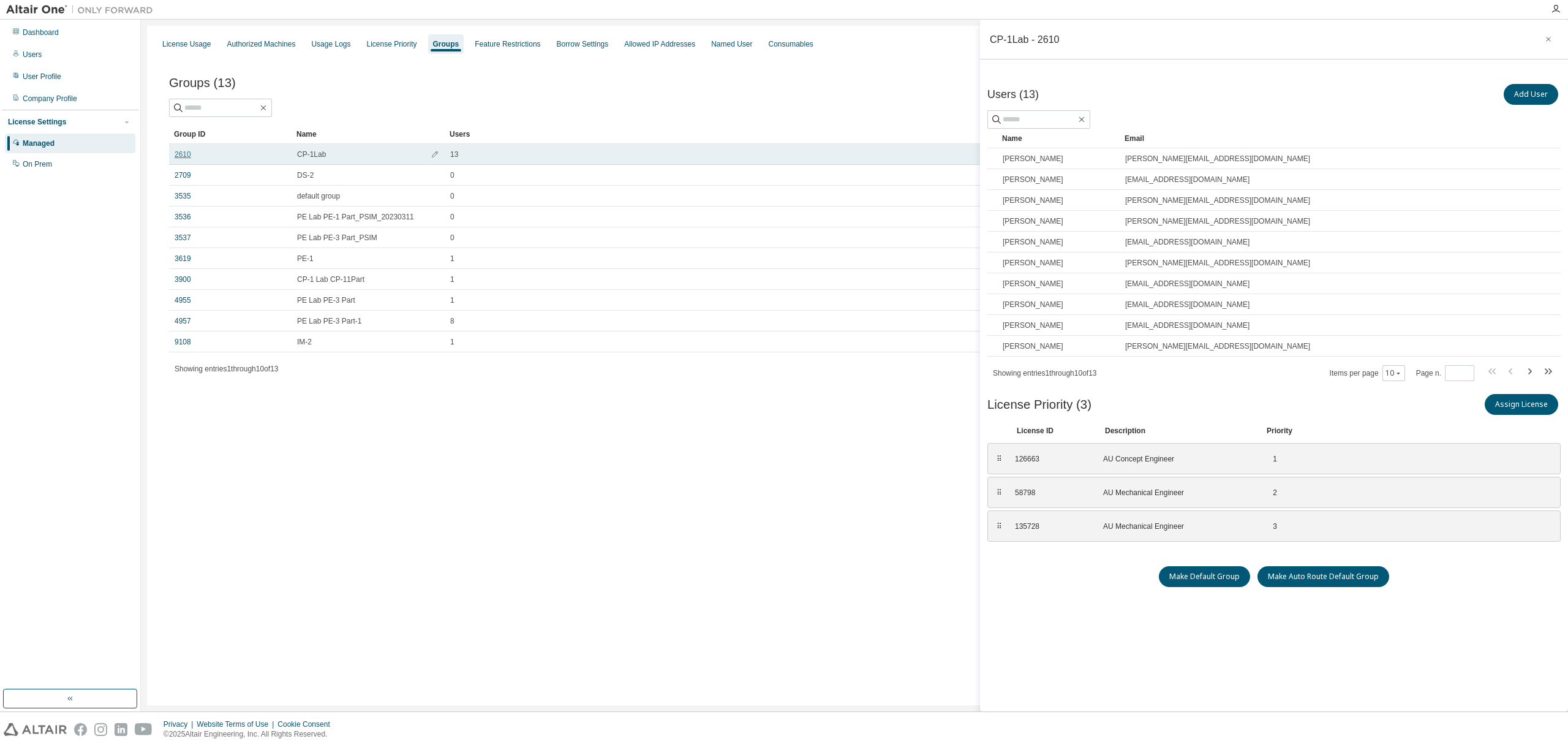
click at [187, 154] on link "2610" at bounding box center [183, 155] width 17 height 10
click at [1529, 373] on icon "button" at bounding box center [1529, 372] width 15 height 15
type input "*"
